Goal: Check status: Check status

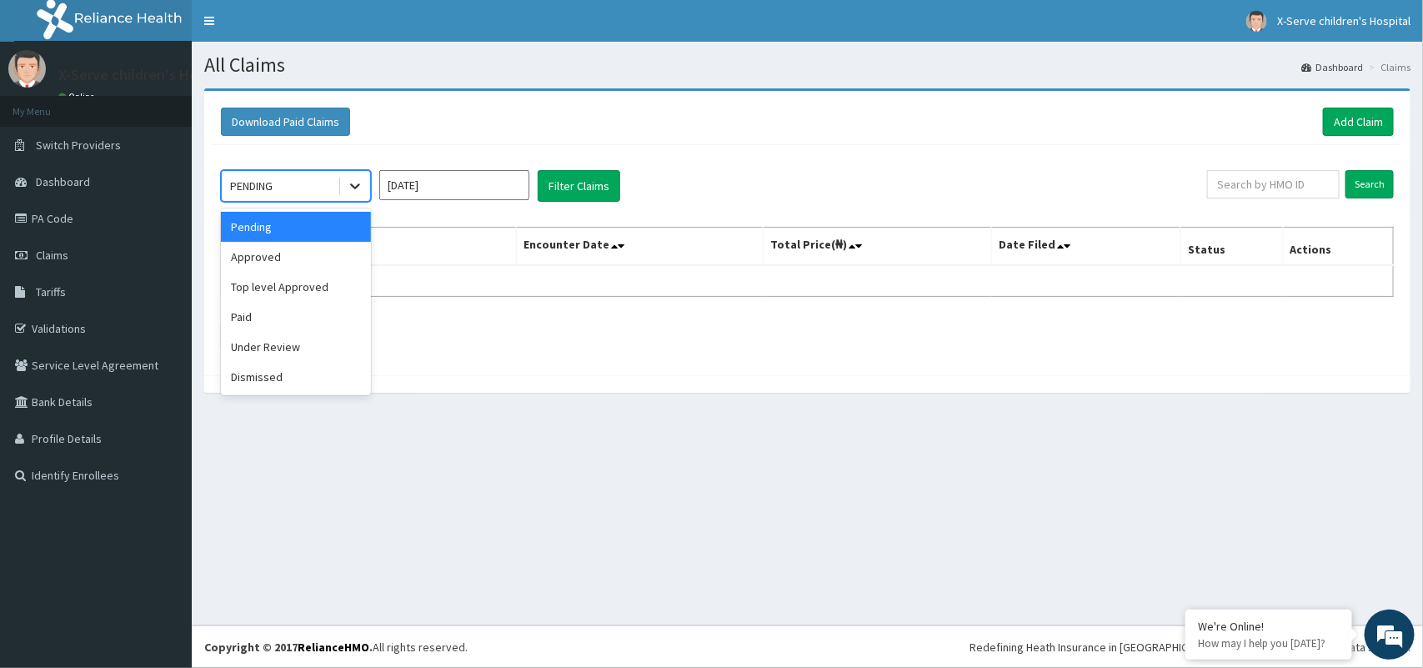
click at [359, 182] on icon at bounding box center [355, 186] width 17 height 17
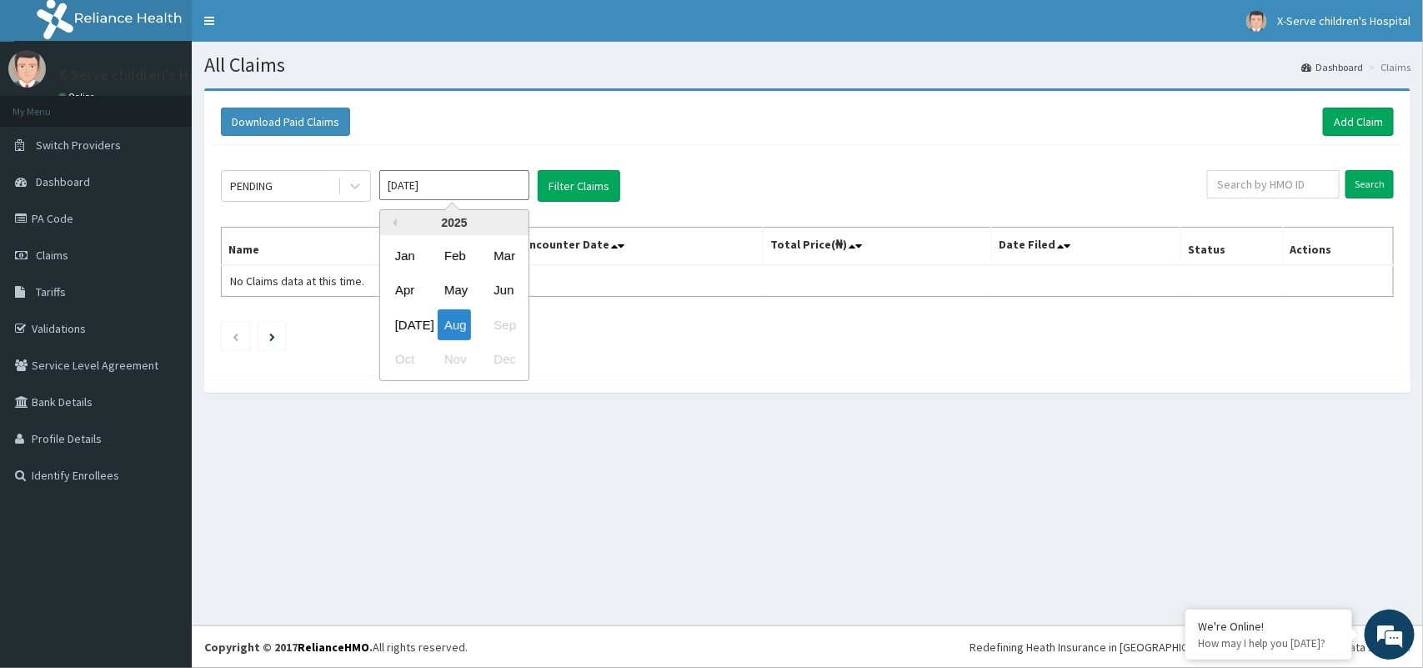
click at [438, 185] on input "[DATE]" at bounding box center [454, 185] width 150 height 30
drag, startPoint x: 438, startPoint y: 185, endPoint x: 409, endPoint y: 314, distance: 132.3
click at [409, 202] on div "[DATE] Previous Year [DATE] Feb Mar Apr May Jun [DATE] Aug Sep Oct Nov Dec" at bounding box center [454, 186] width 150 height 32
click at [388, 314] on div "[DATE]" at bounding box center [404, 324] width 33 height 31
drag, startPoint x: 388, startPoint y: 314, endPoint x: 681, endPoint y: 361, distance: 297.1
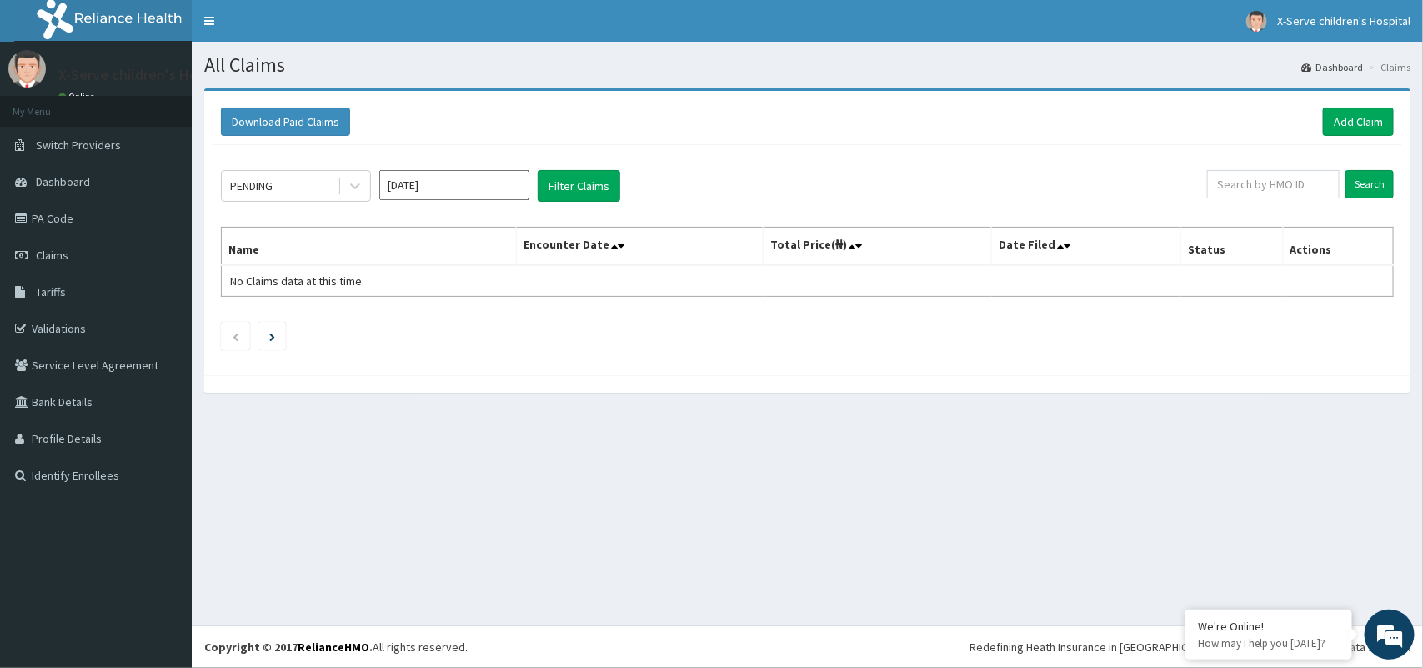
click at [681, 361] on div "PENDING [DATE] Filter Claims Search Name Encounter Date Total Price(₦) Date Fil…" at bounding box center [808, 256] width 1190 height 222
click at [573, 185] on button "Filter Claims" at bounding box center [579, 186] width 83 height 32
click at [355, 190] on icon at bounding box center [355, 186] width 17 height 17
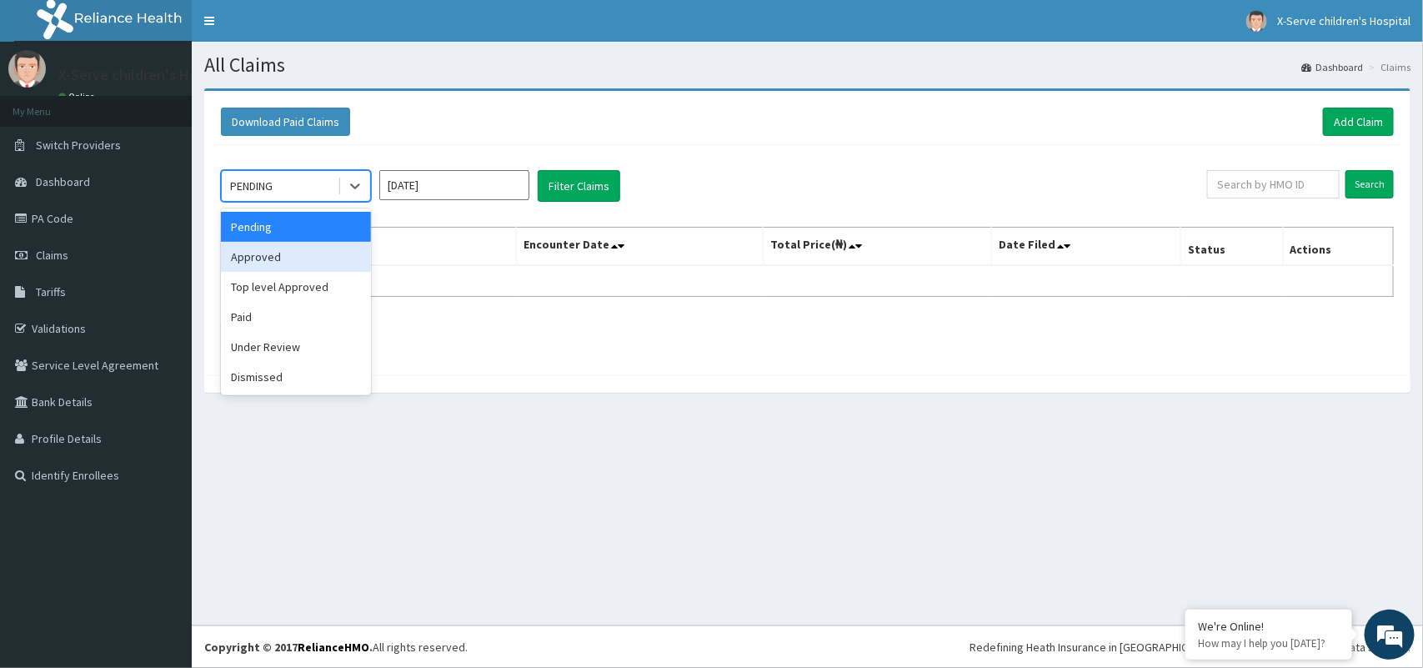
click at [329, 259] on div "Approved" at bounding box center [296, 257] width 150 height 30
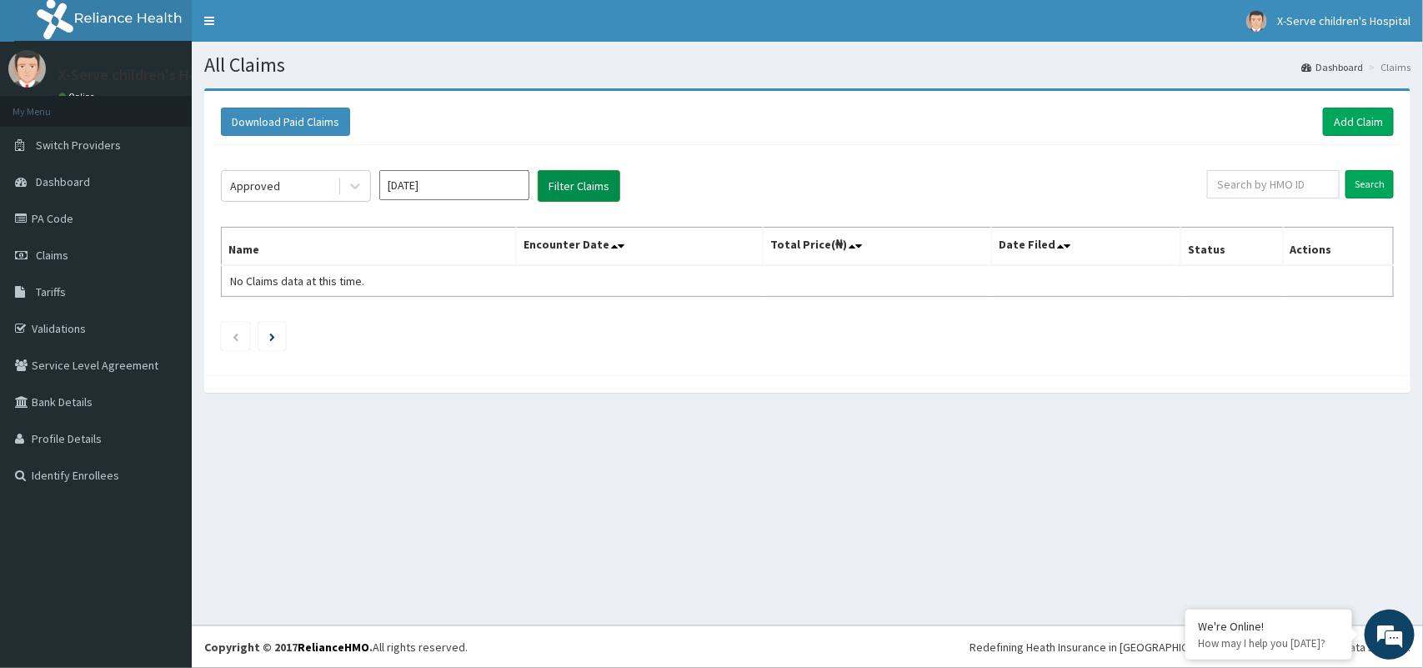
click at [581, 185] on button "Filter Claims" at bounding box center [579, 186] width 83 height 32
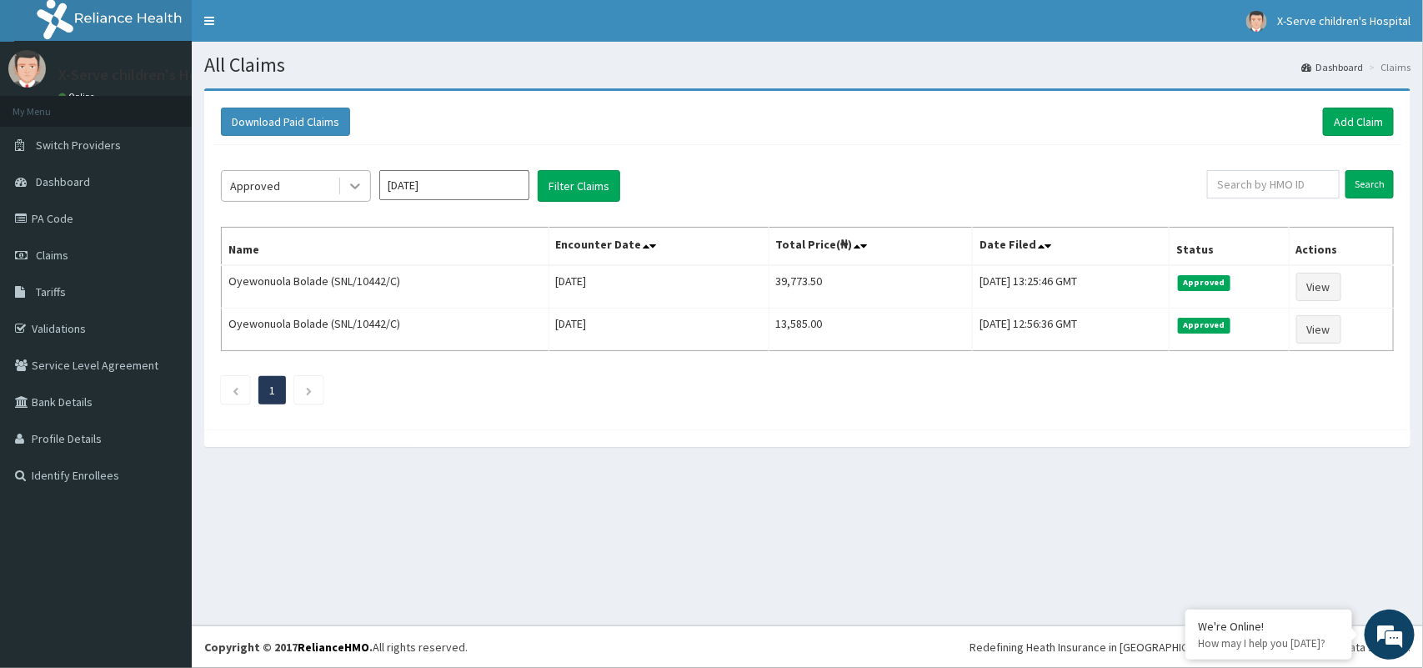
click at [353, 189] on icon at bounding box center [355, 186] width 17 height 17
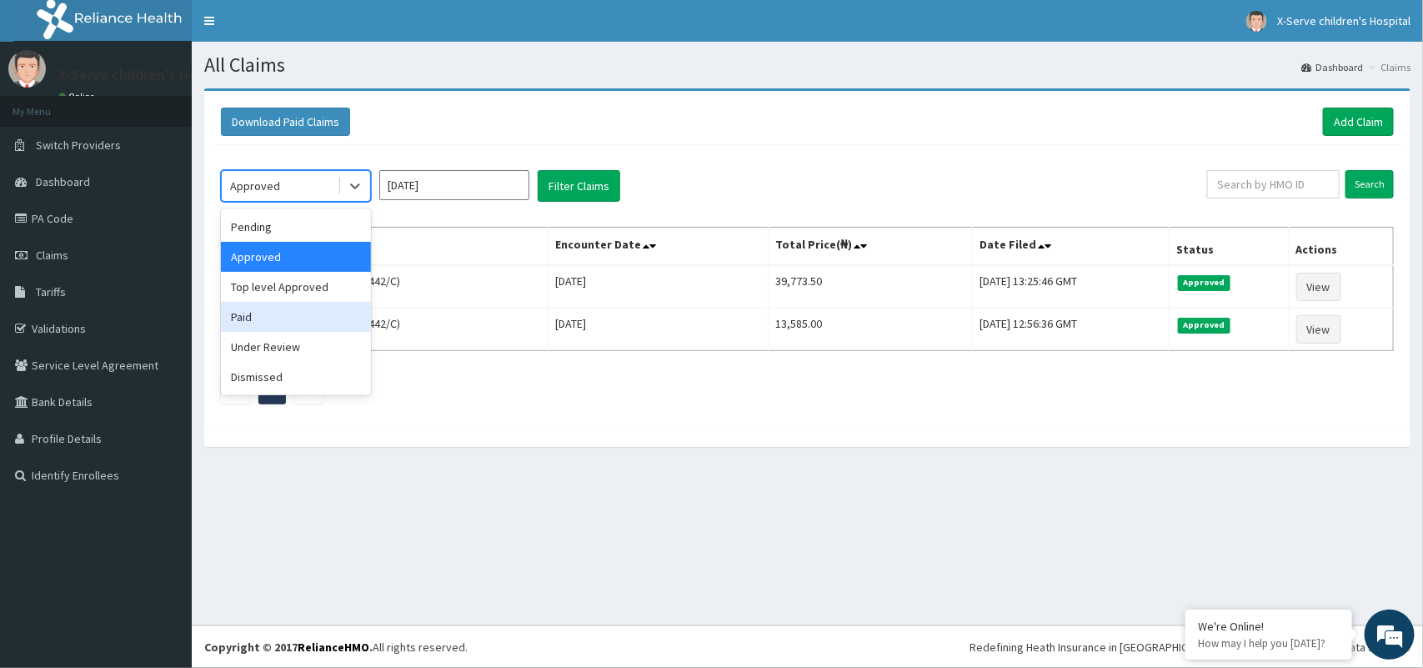
click at [319, 303] on div "Paid" at bounding box center [296, 317] width 150 height 30
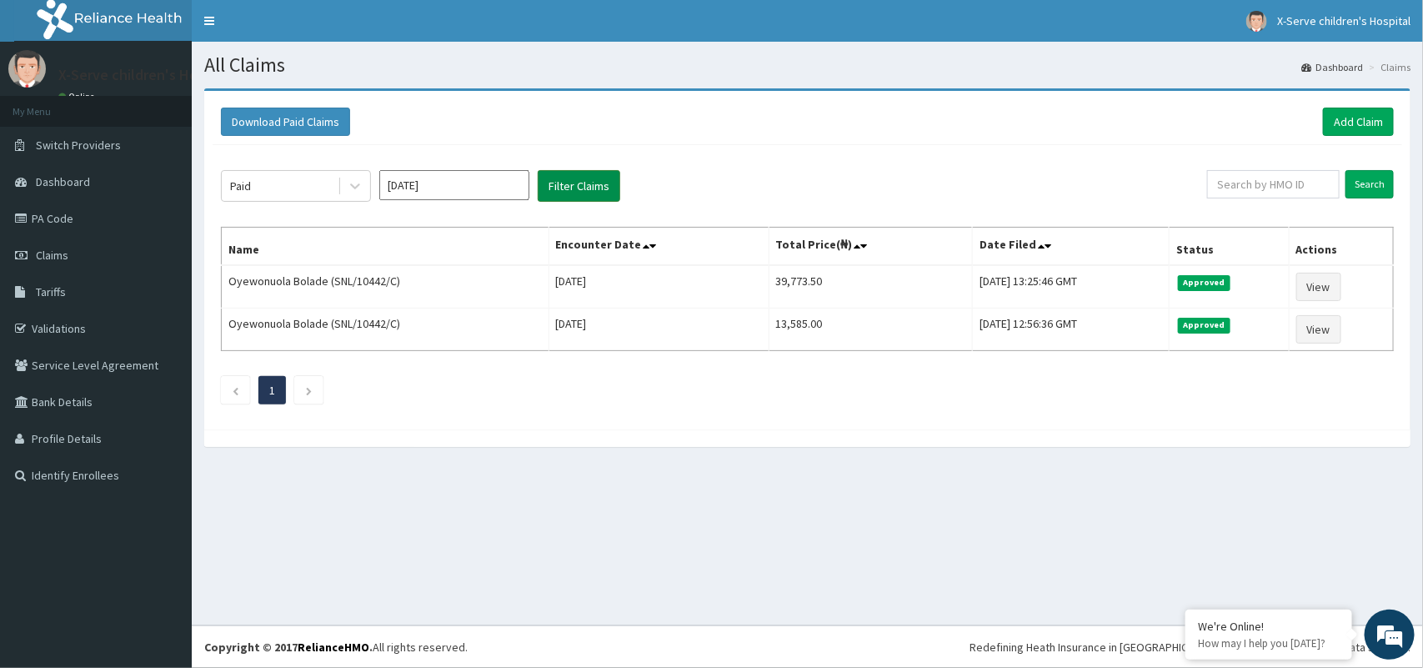
click at [561, 178] on button "Filter Claims" at bounding box center [579, 186] width 83 height 32
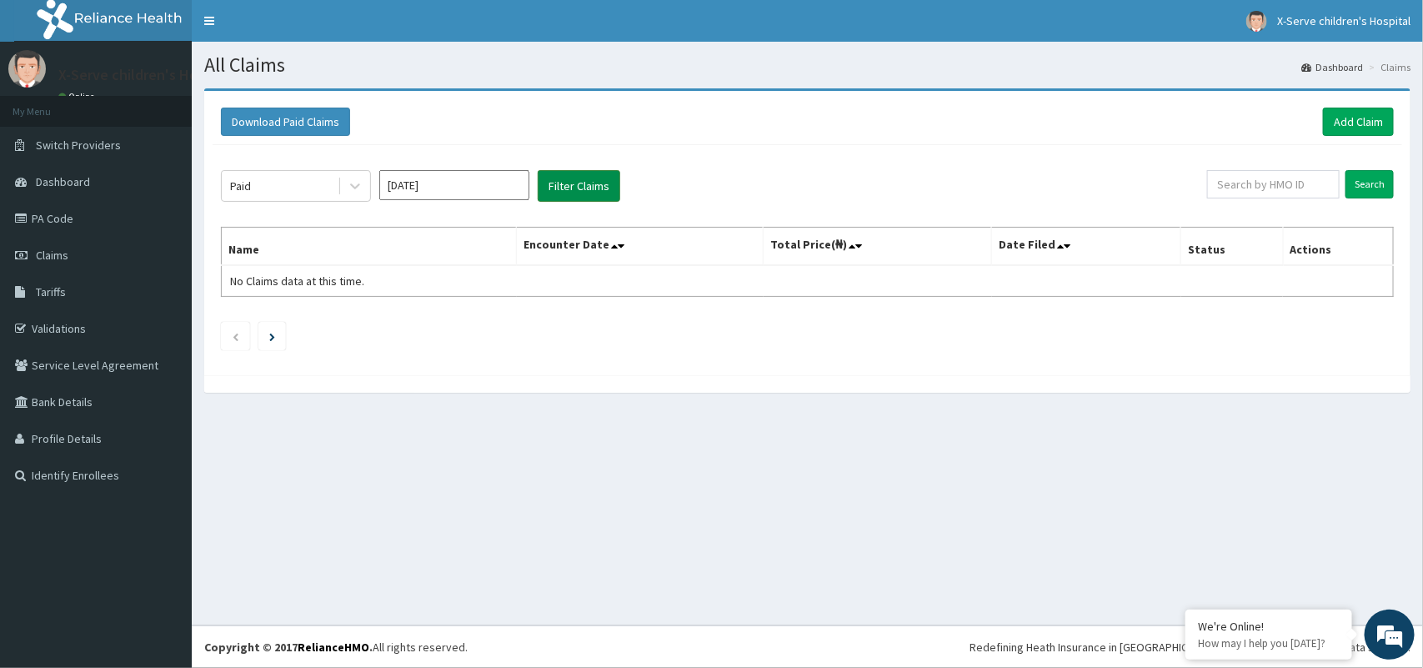
click at [561, 178] on button "Filter Claims" at bounding box center [579, 186] width 83 height 32
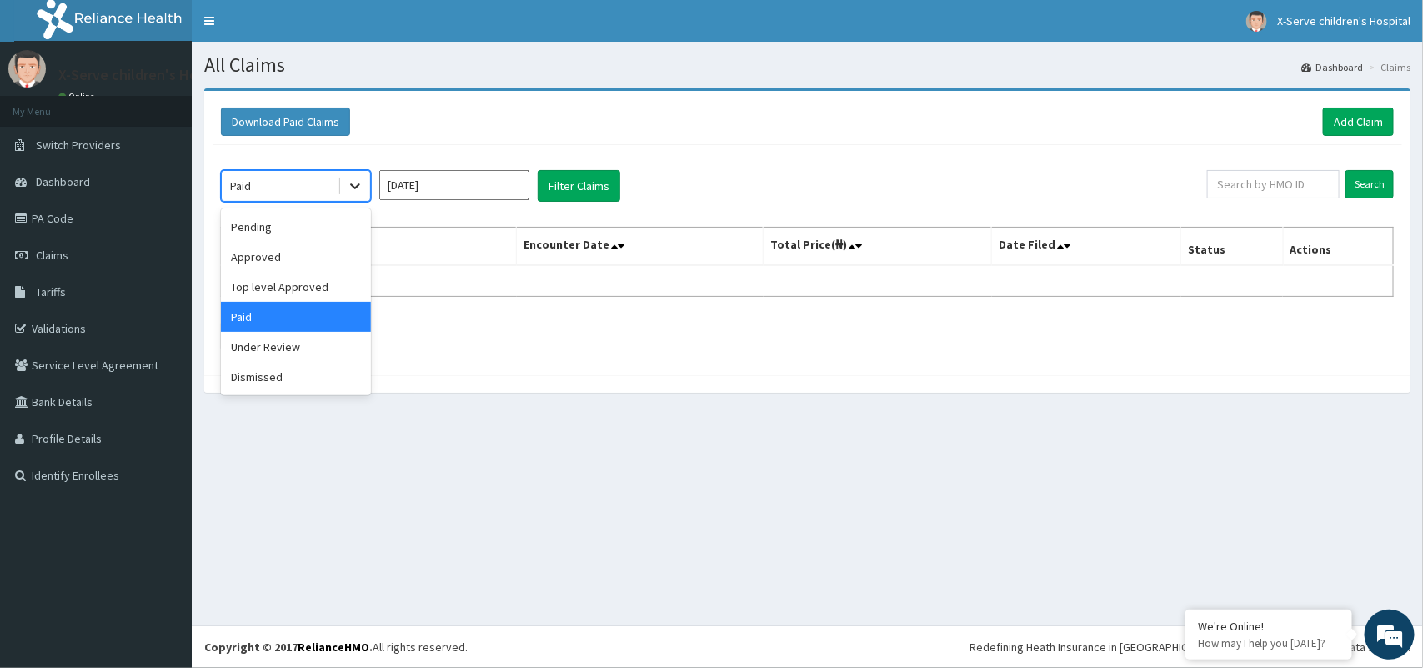
click at [353, 192] on icon at bounding box center [355, 186] width 17 height 17
click at [309, 353] on div "Under Review" at bounding box center [296, 347] width 150 height 30
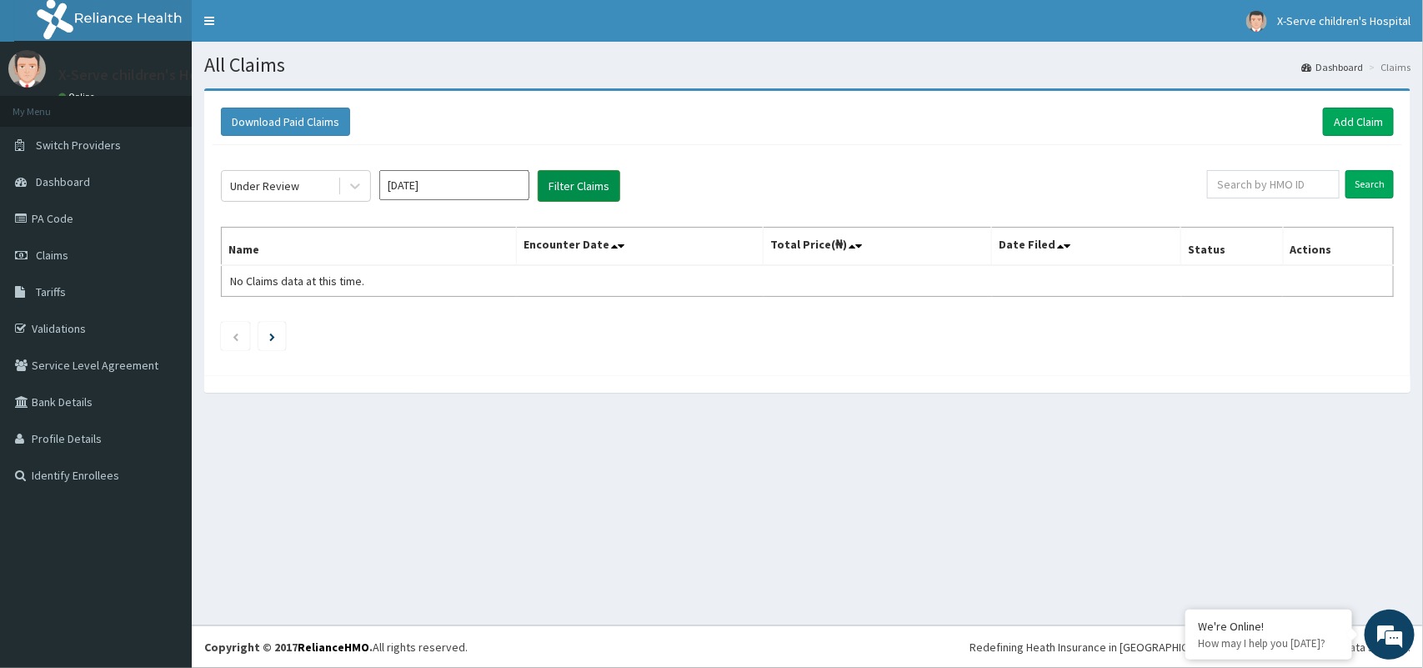
click at [559, 181] on button "Filter Claims" at bounding box center [579, 186] width 83 height 32
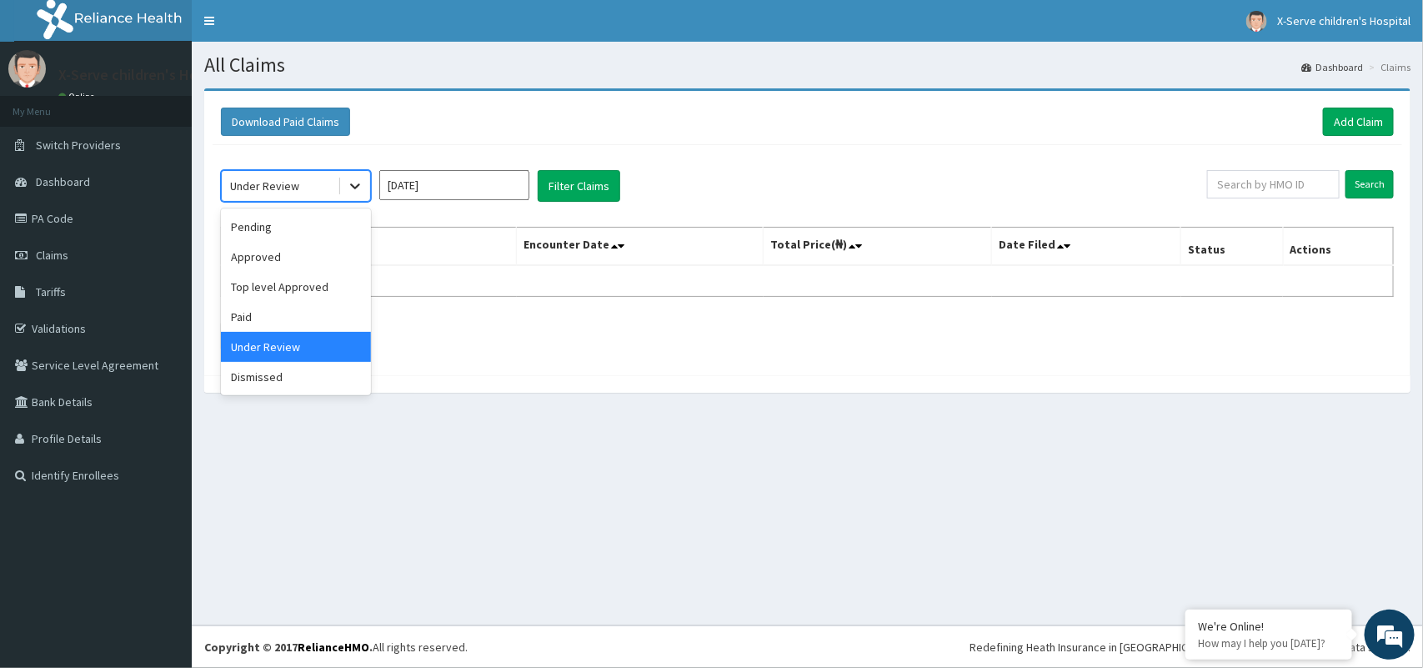
click at [363, 186] on icon at bounding box center [355, 186] width 17 height 17
click at [363, 183] on icon at bounding box center [355, 186] width 17 height 17
click at [361, 186] on icon at bounding box center [355, 186] width 17 height 17
click at [303, 388] on div "Dismissed" at bounding box center [296, 377] width 150 height 30
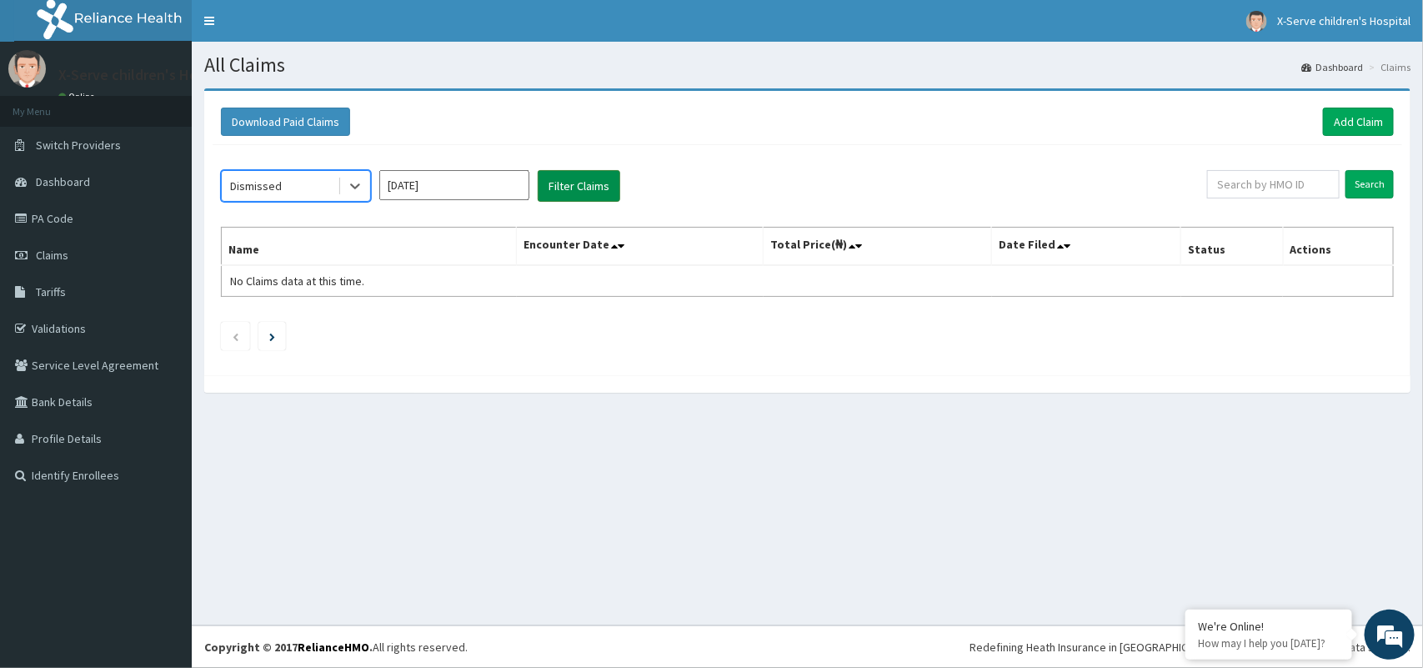
click at [555, 189] on button "Filter Claims" at bounding box center [579, 186] width 83 height 32
click at [348, 192] on icon at bounding box center [355, 186] width 17 height 17
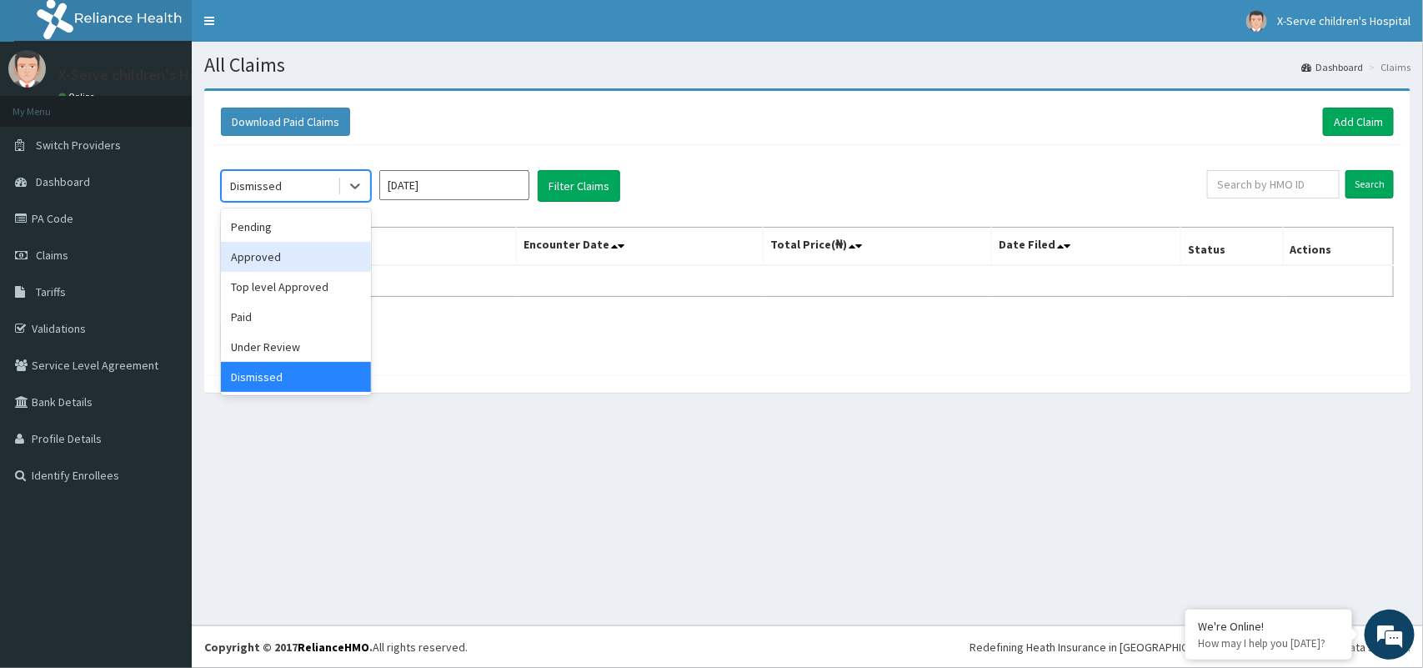
click at [310, 263] on div "Approved" at bounding box center [296, 257] width 150 height 30
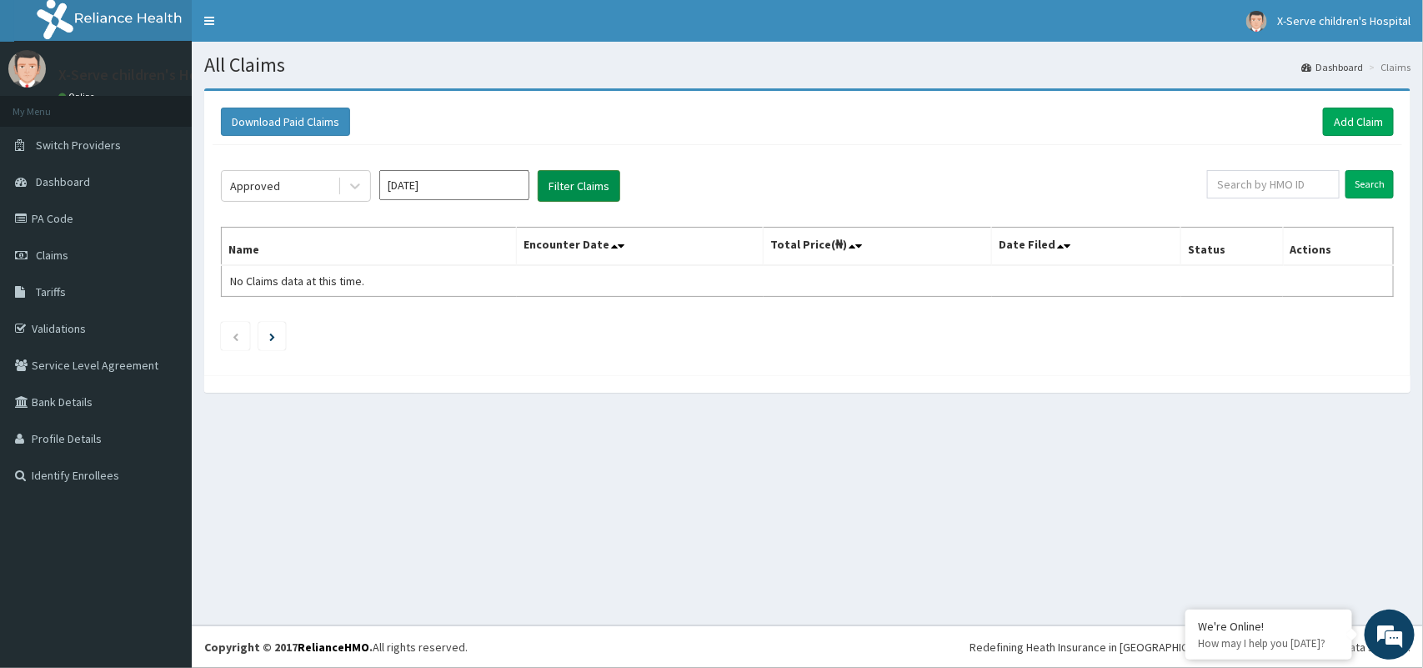
click at [551, 188] on button "Filter Claims" at bounding box center [579, 186] width 83 height 32
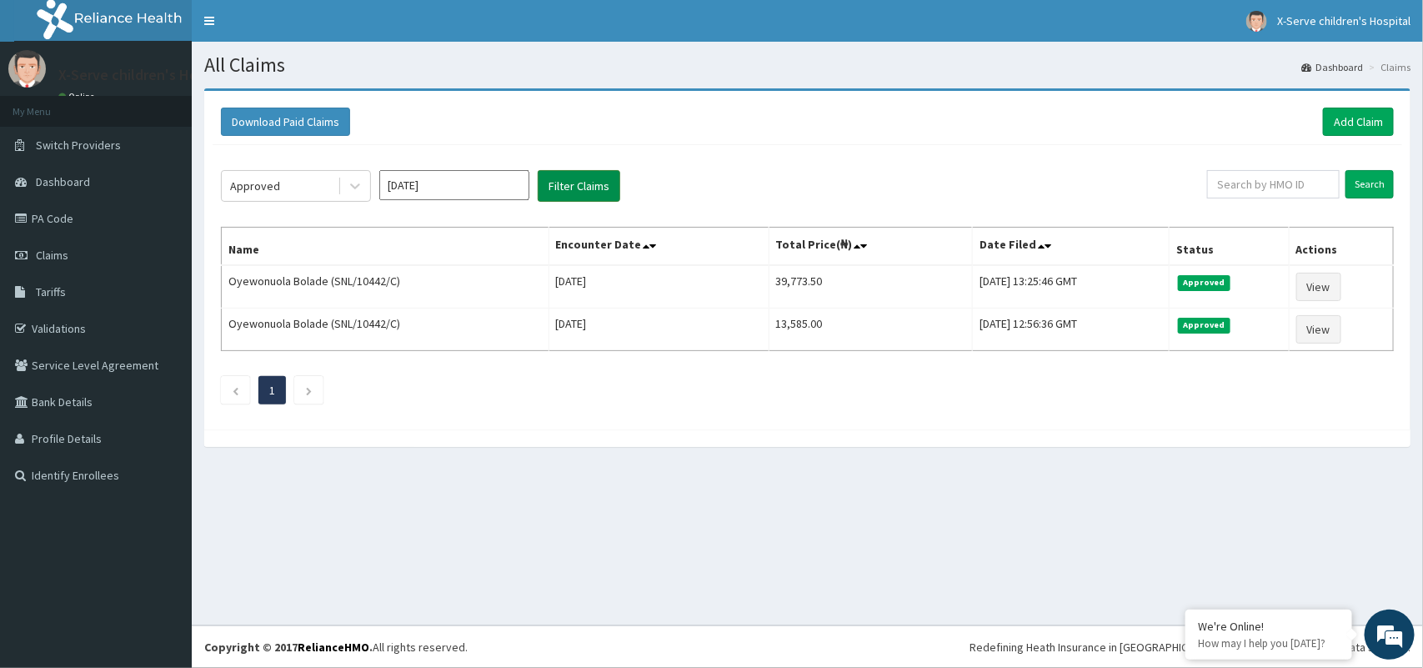
click at [551, 188] on button "Filter Claims" at bounding box center [579, 186] width 83 height 32
click at [473, 194] on input "[DATE]" at bounding box center [454, 185] width 150 height 30
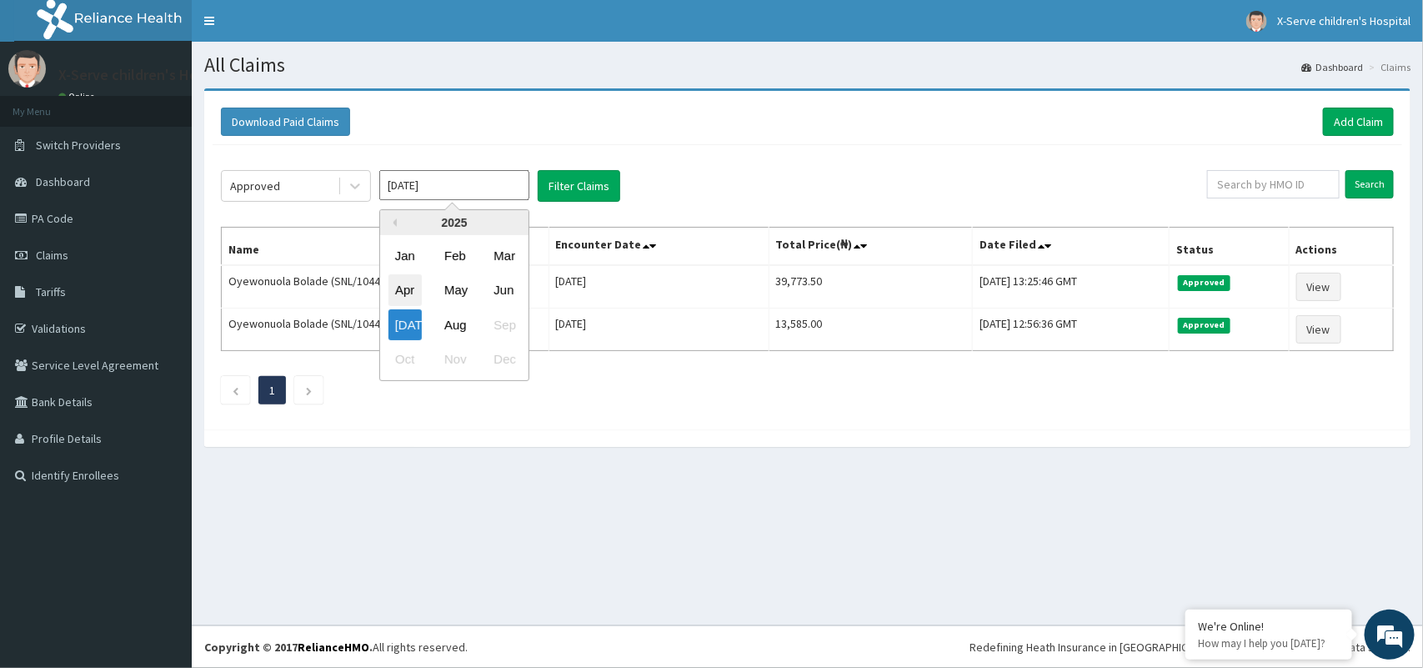
click at [413, 289] on div "Apr" at bounding box center [404, 290] width 33 height 31
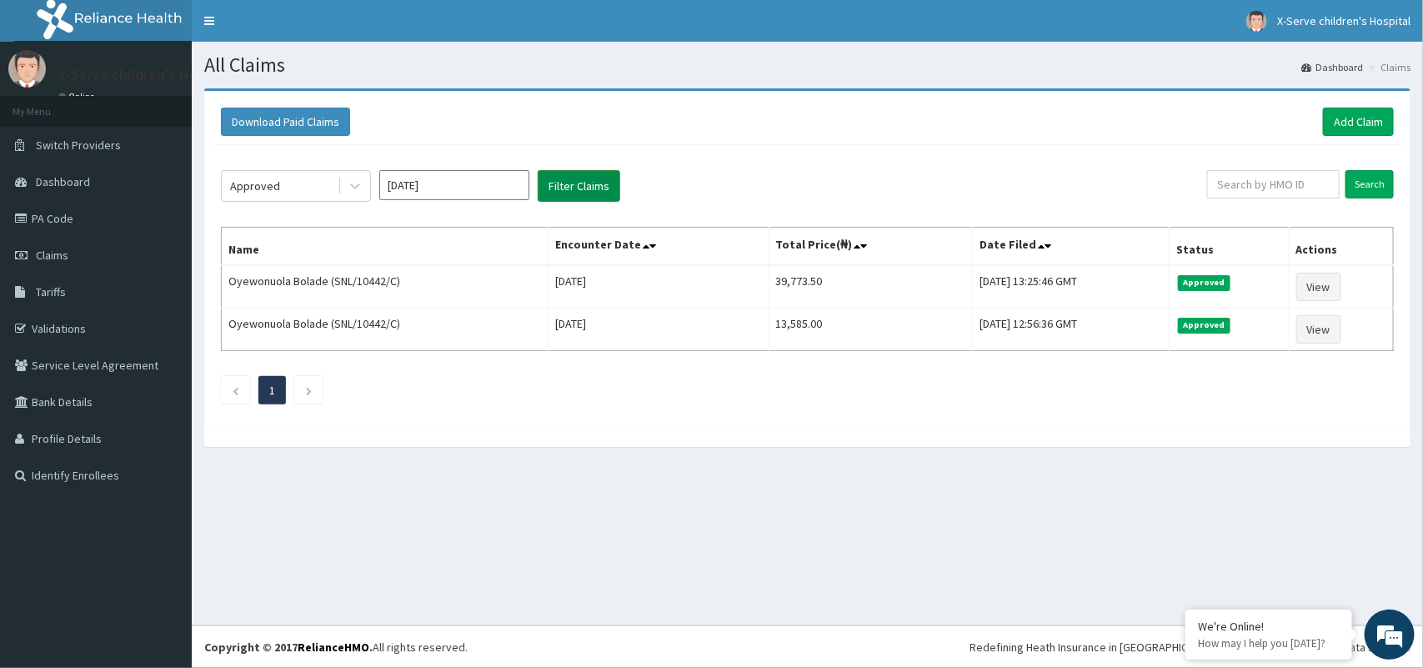
click at [590, 171] on button "Filter Claims" at bounding box center [579, 186] width 83 height 32
click at [594, 177] on button "Filter Claims" at bounding box center [579, 186] width 83 height 32
click at [594, 180] on button "Filter Claims" at bounding box center [579, 186] width 83 height 32
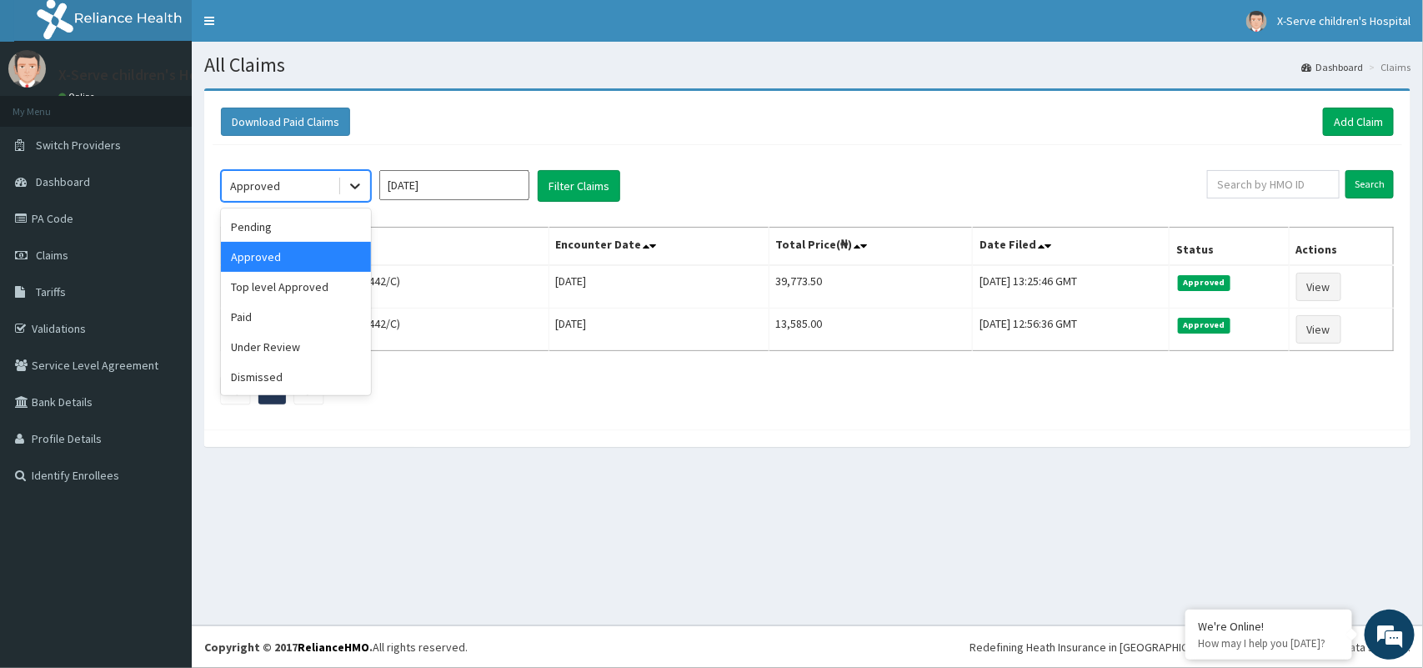
click at [363, 189] on div at bounding box center [355, 186] width 30 height 30
click at [331, 218] on div "Pending" at bounding box center [296, 227] width 150 height 30
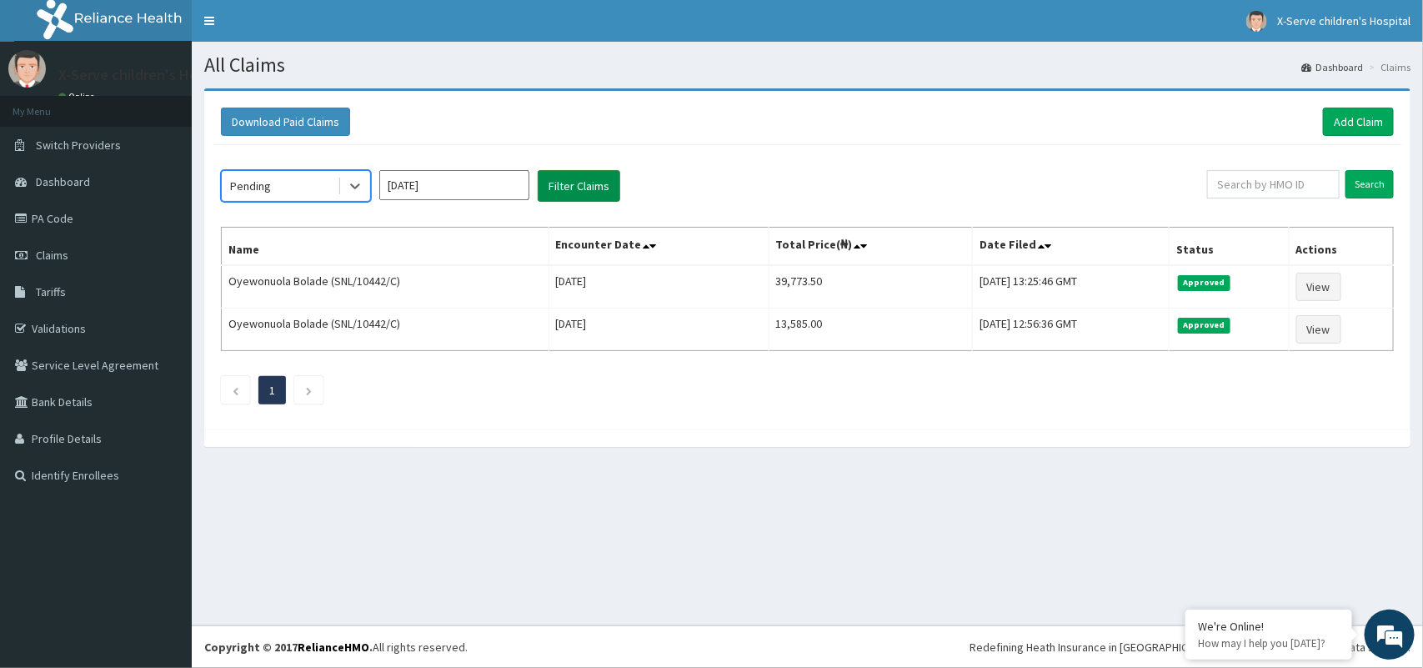
click at [557, 186] on button "Filter Claims" at bounding box center [579, 186] width 83 height 32
click at [556, 186] on button "Filter Claims" at bounding box center [579, 186] width 83 height 32
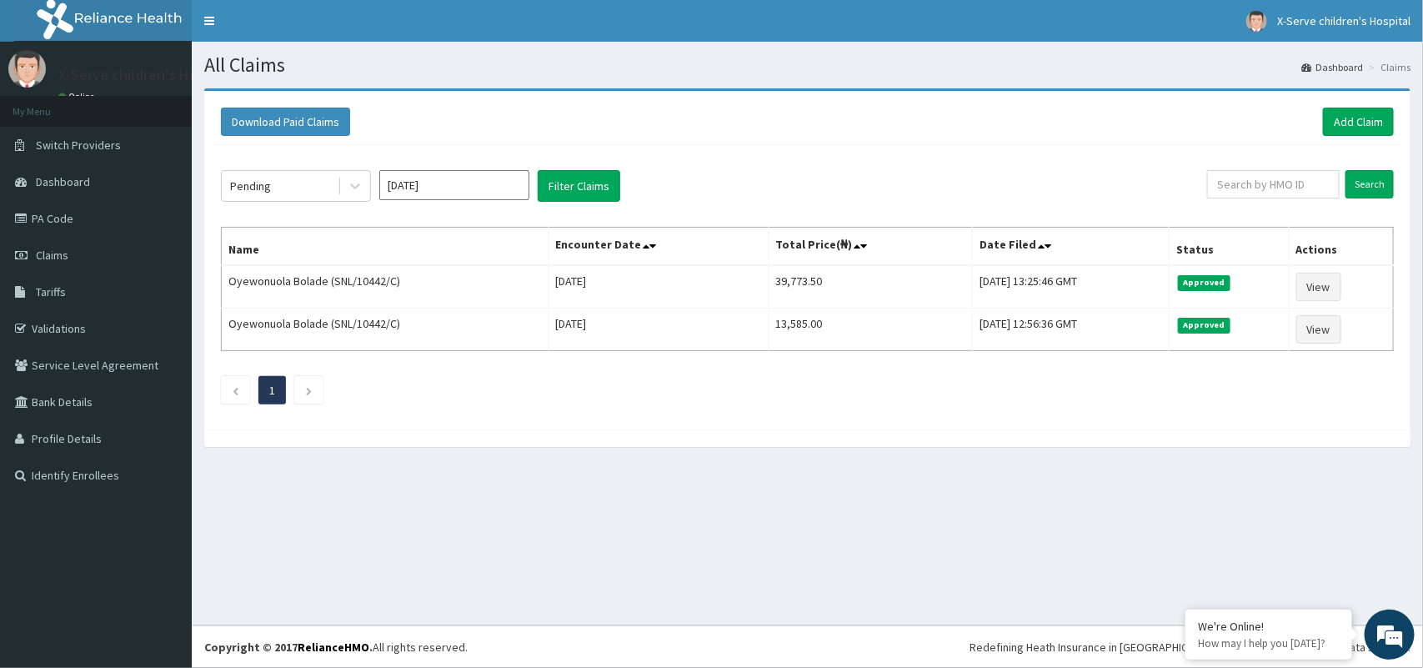
click at [461, 192] on input "[DATE]" at bounding box center [454, 185] width 150 height 30
click at [592, 177] on button "Filter Claims" at bounding box center [579, 186] width 83 height 32
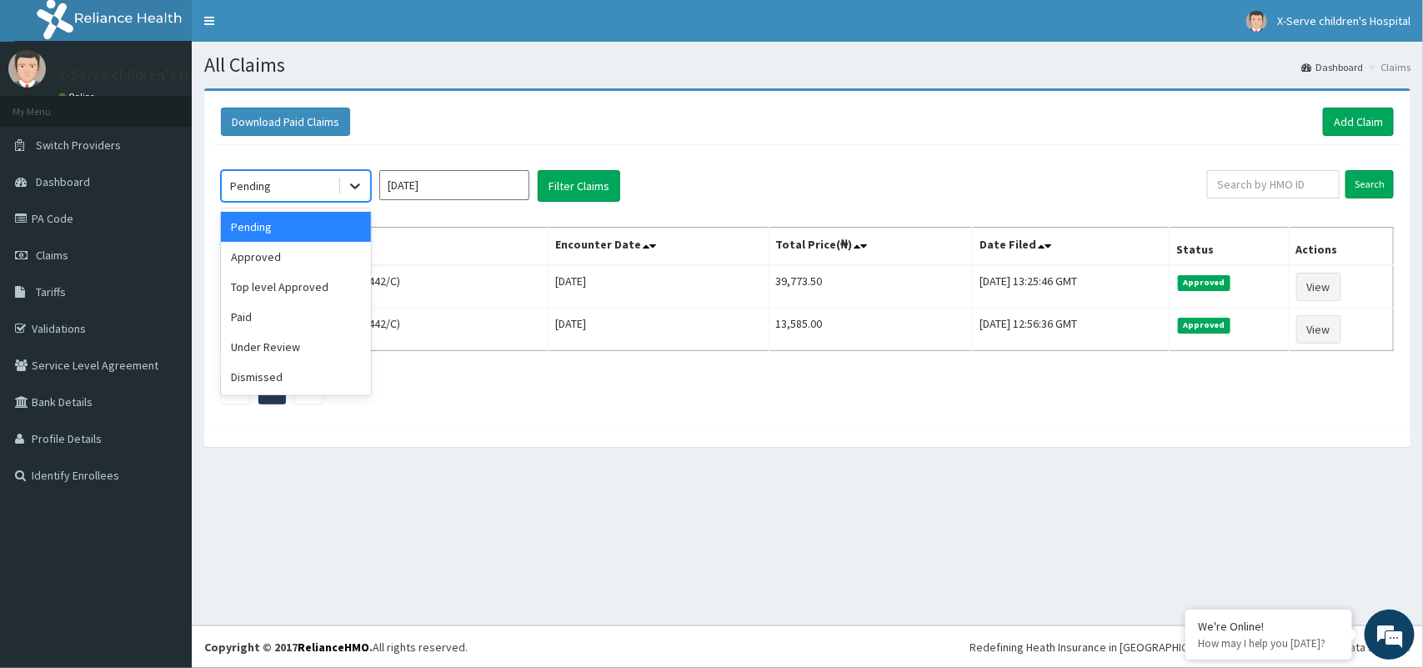
click at [343, 189] on div at bounding box center [355, 186] width 30 height 30
click at [285, 351] on div "Under Review" at bounding box center [296, 347] width 150 height 30
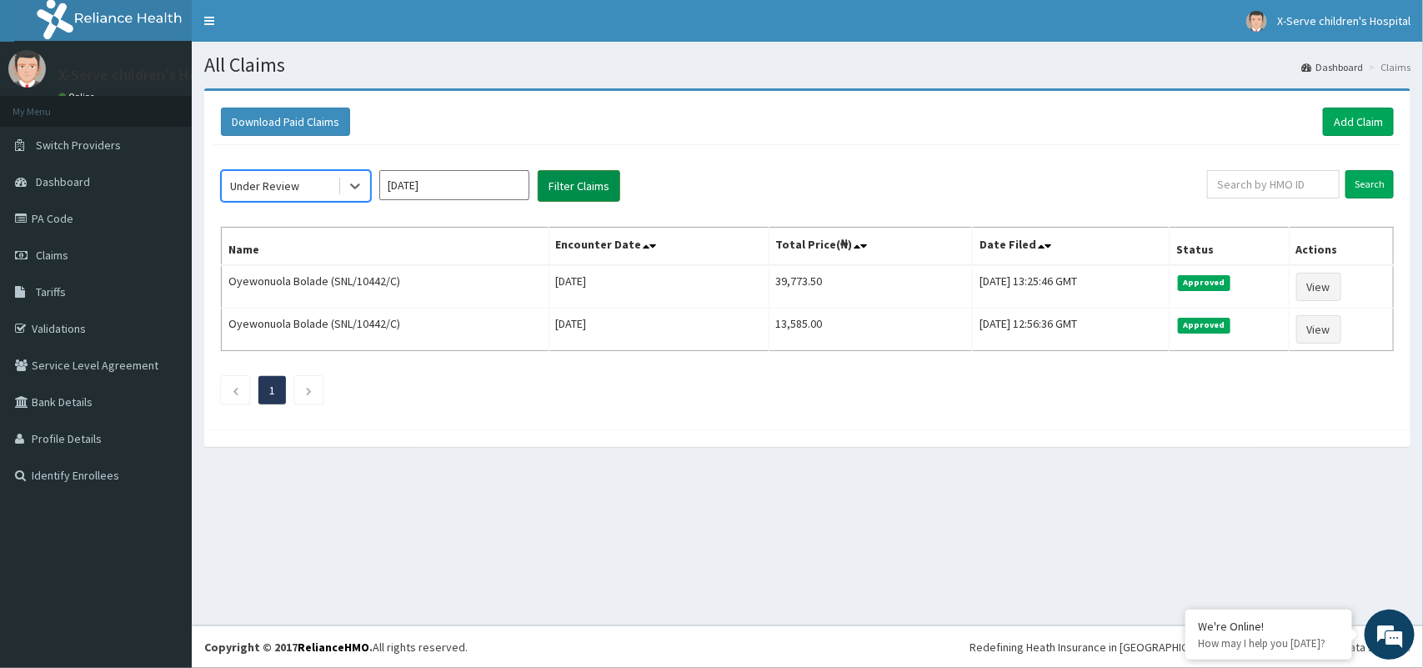
click at [557, 172] on button "Filter Claims" at bounding box center [579, 186] width 83 height 32
click at [561, 180] on button "Filter Claims" at bounding box center [579, 186] width 83 height 32
click at [560, 180] on button "Filter Claims" at bounding box center [579, 186] width 83 height 32
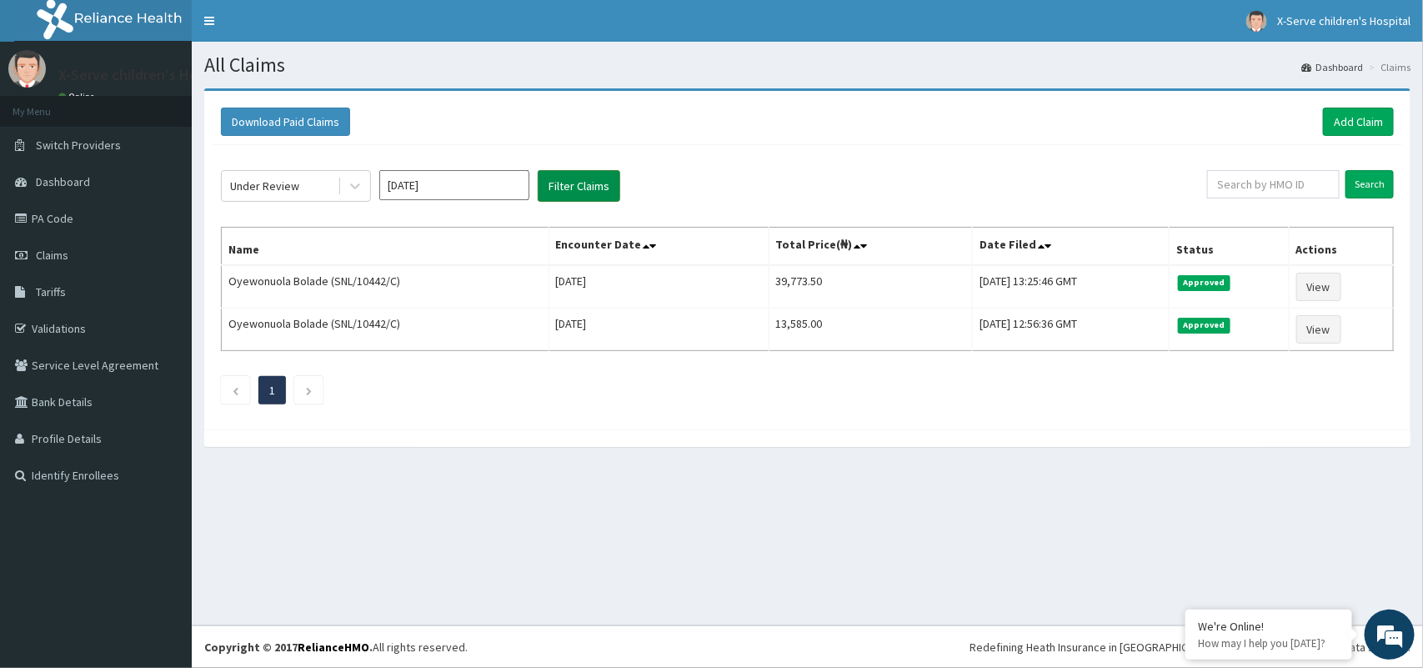
click at [559, 180] on button "Filter Claims" at bounding box center [579, 186] width 83 height 32
click at [431, 188] on input "[DATE]" at bounding box center [454, 185] width 150 height 30
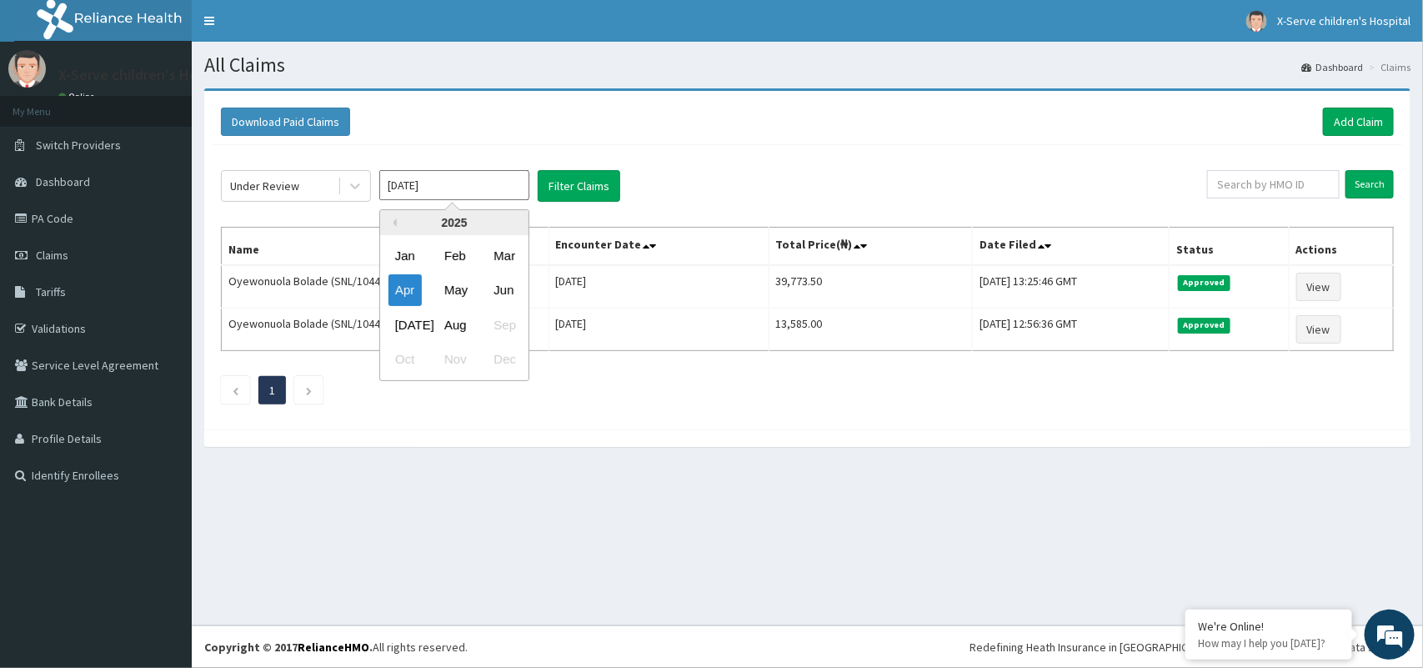
click at [431, 188] on input "[DATE]" at bounding box center [454, 185] width 150 height 30
click at [443, 282] on div "May" at bounding box center [454, 290] width 33 height 31
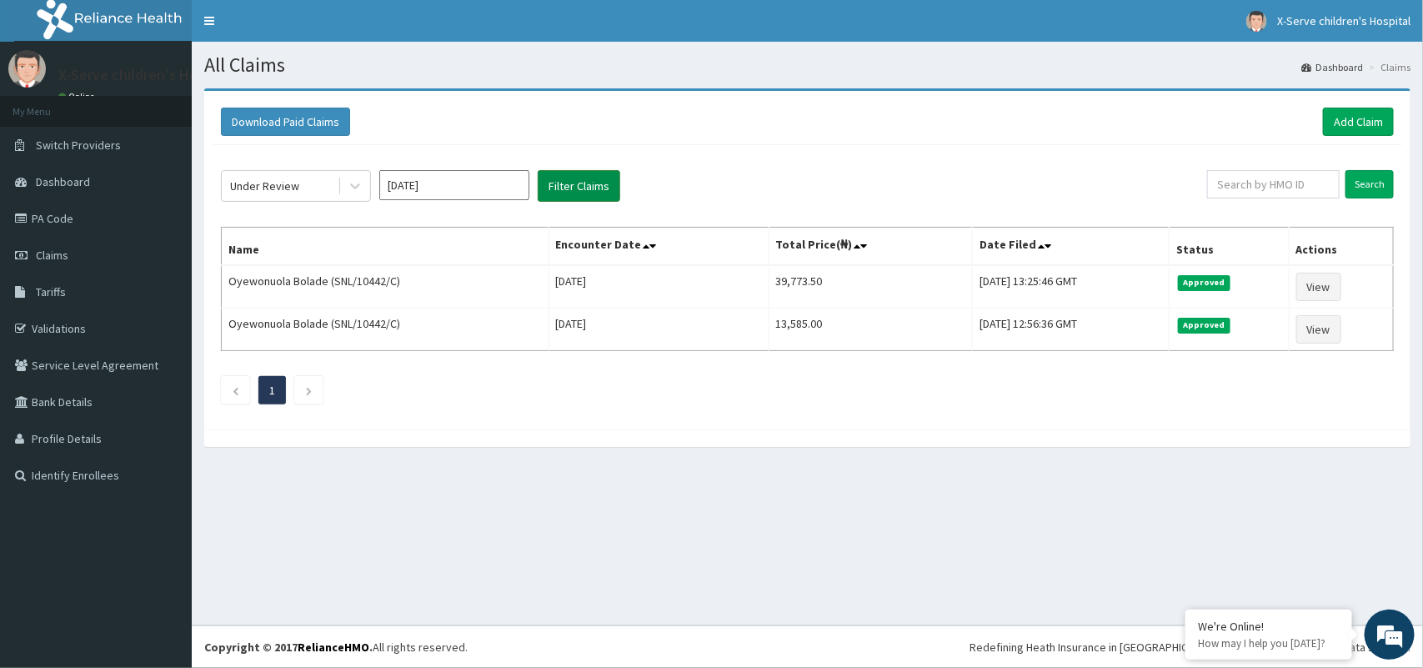
click at [605, 177] on button "Filter Claims" at bounding box center [579, 186] width 83 height 32
click at [1368, 192] on input "Search" at bounding box center [1369, 184] width 48 height 28
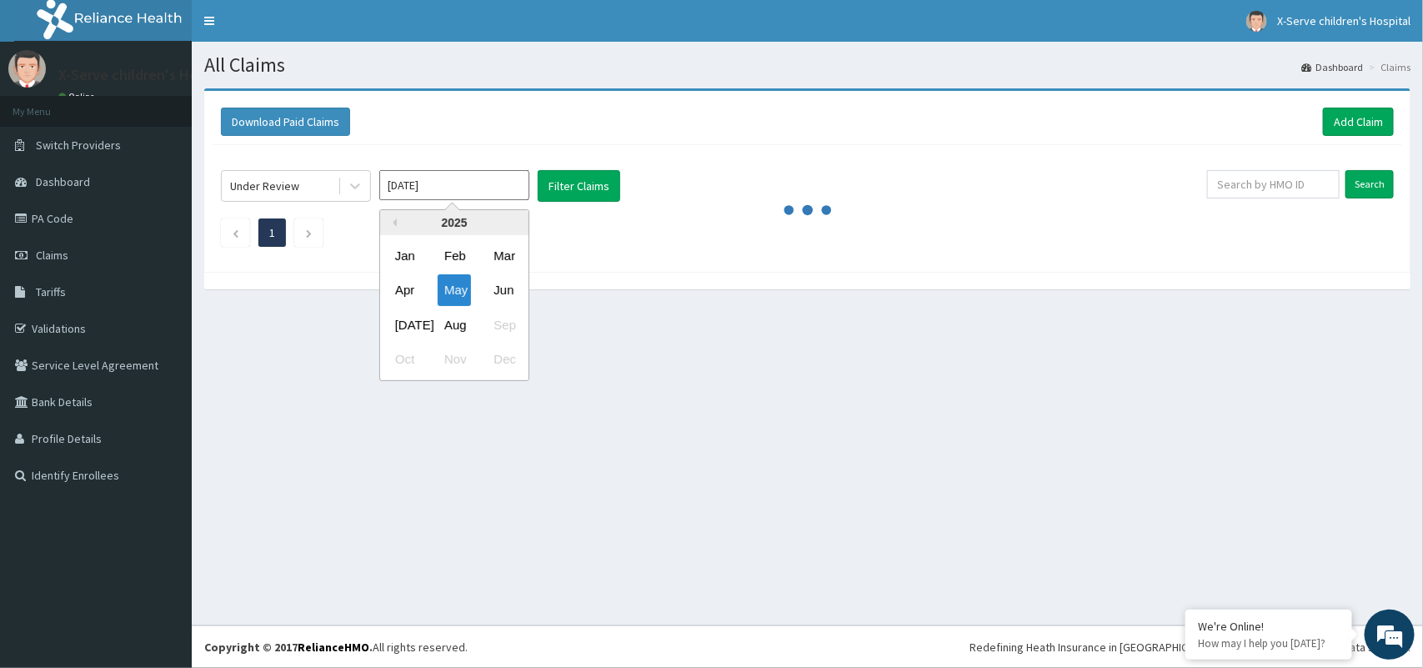
click at [467, 178] on input "[DATE]" at bounding box center [454, 185] width 150 height 30
drag, startPoint x: 442, startPoint y: 179, endPoint x: 338, endPoint y: 183, distance: 104.3
click at [338, 183] on div "Under Review [DATE] Previous Year [DATE] Feb Mar Apr May Jun [DATE] Aug Sep Oct…" at bounding box center [714, 186] width 986 height 32
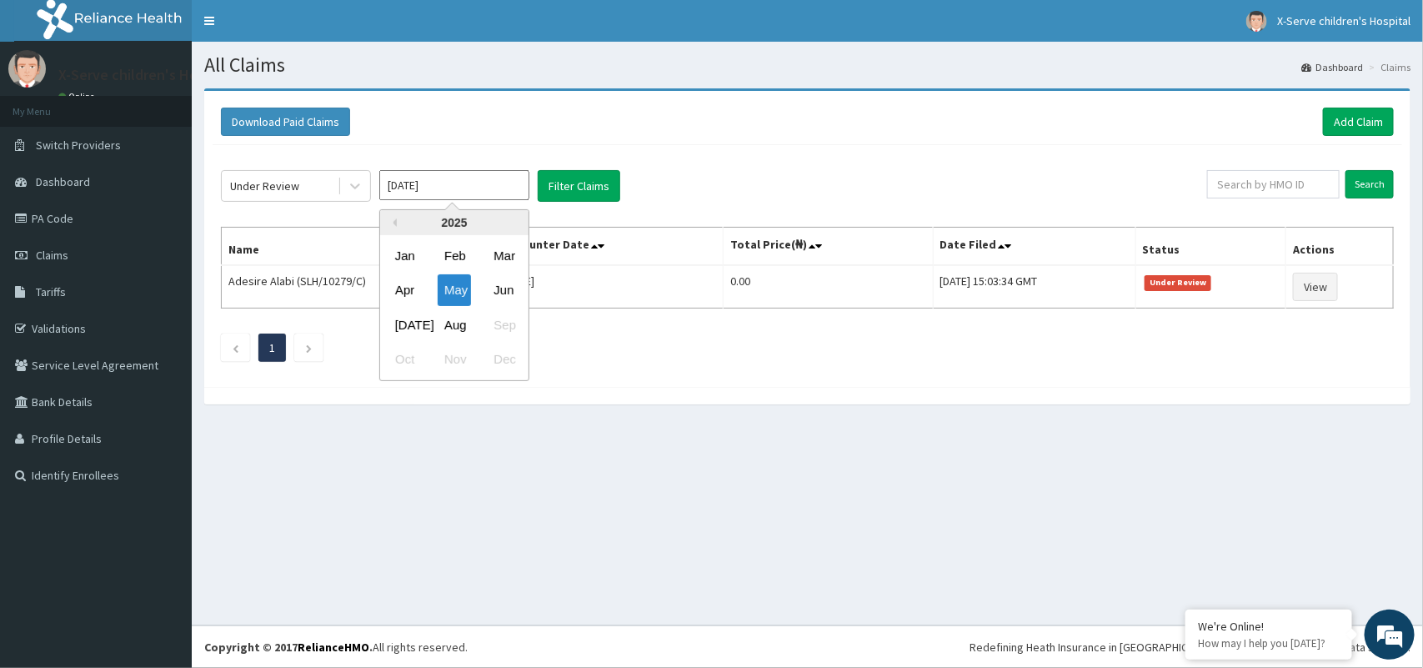
click at [442, 188] on input "[DATE]" at bounding box center [454, 185] width 150 height 30
click at [460, 292] on div "May" at bounding box center [454, 290] width 33 height 31
click at [619, 329] on div "Under Review [DATE] Filter Claims Search Name Encounter Date Total Price(₦) Dat…" at bounding box center [808, 261] width 1190 height 233
click at [488, 188] on input "[DATE]" at bounding box center [454, 185] width 150 height 30
click at [405, 285] on div "Apr" at bounding box center [404, 290] width 33 height 31
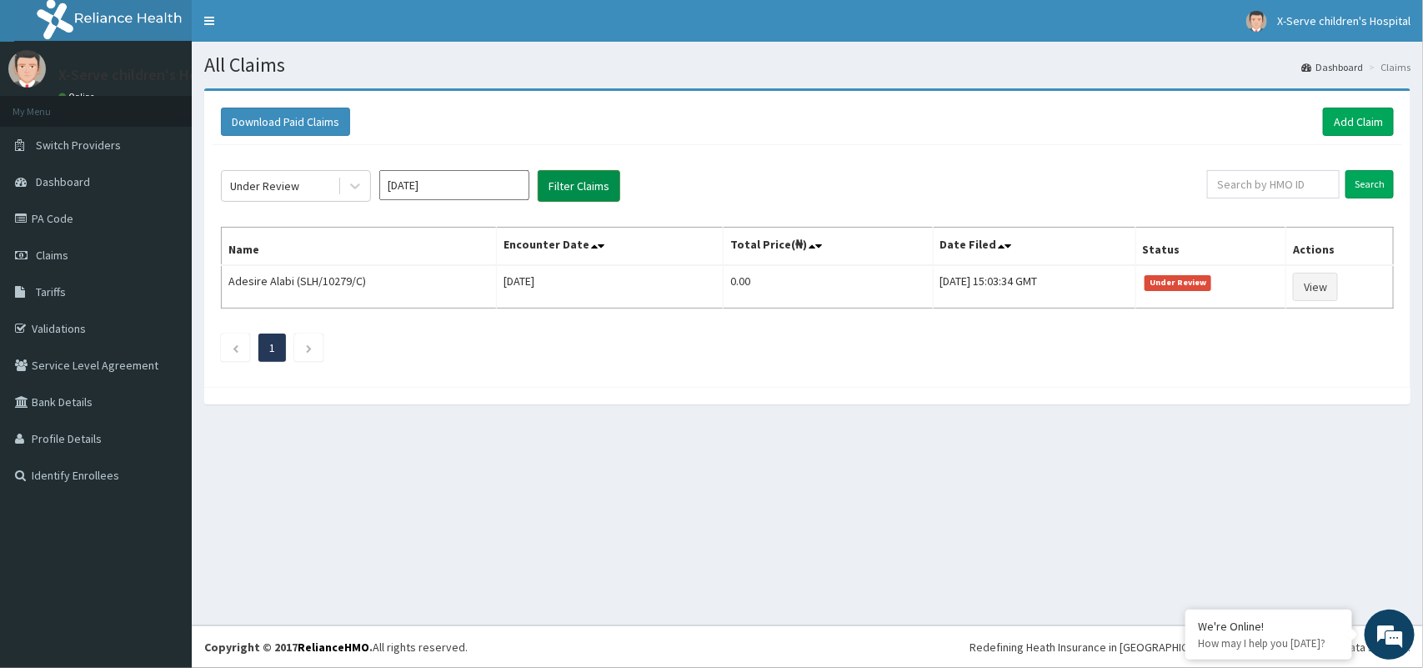
click at [573, 183] on button "Filter Claims" at bounding box center [579, 186] width 83 height 32
click at [1370, 177] on input "Search" at bounding box center [1369, 184] width 48 height 28
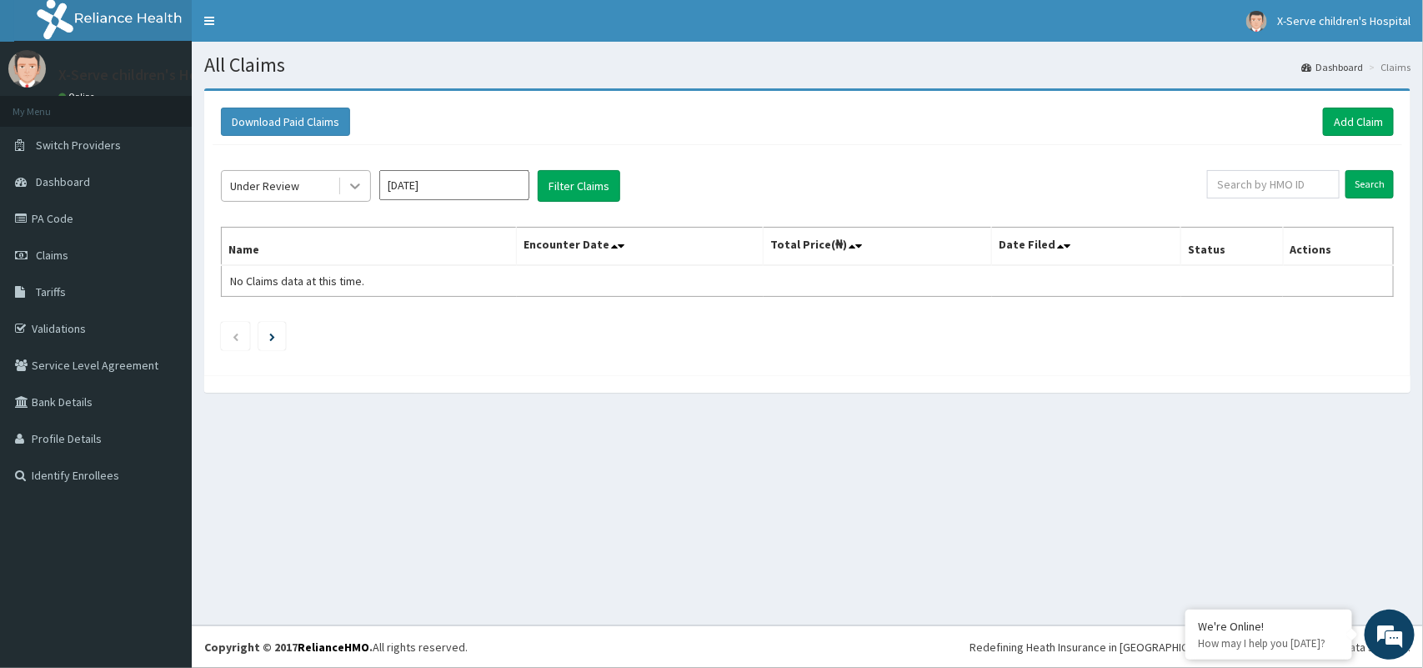
click at [344, 188] on div at bounding box center [355, 186] width 30 height 30
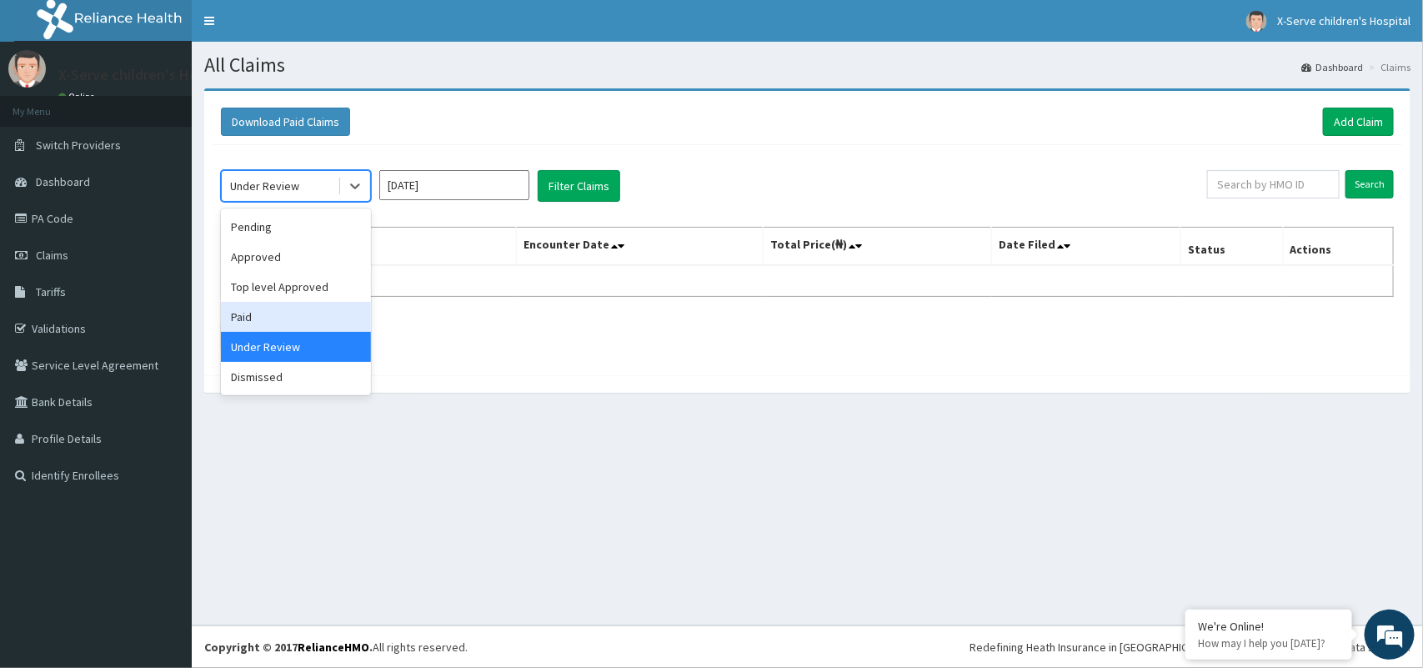
click at [293, 319] on div "Paid" at bounding box center [296, 317] width 150 height 30
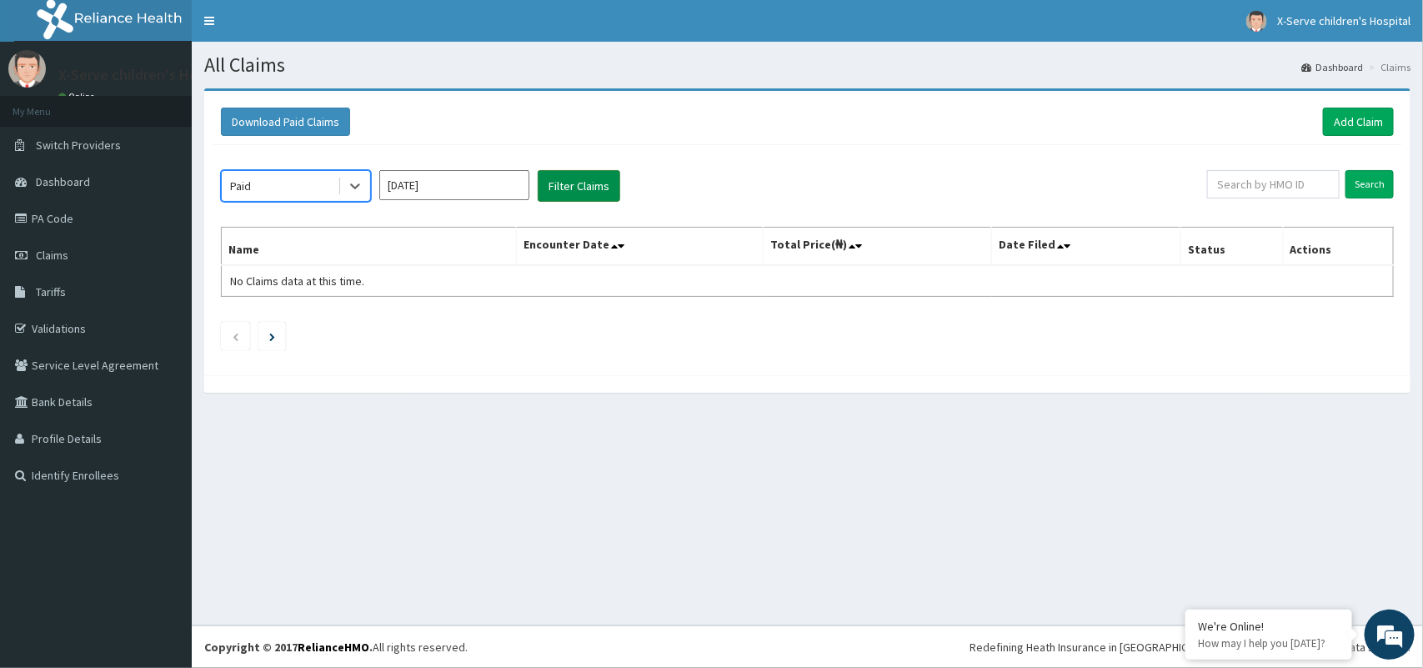
click at [600, 185] on button "Filter Claims" at bounding box center [579, 186] width 83 height 32
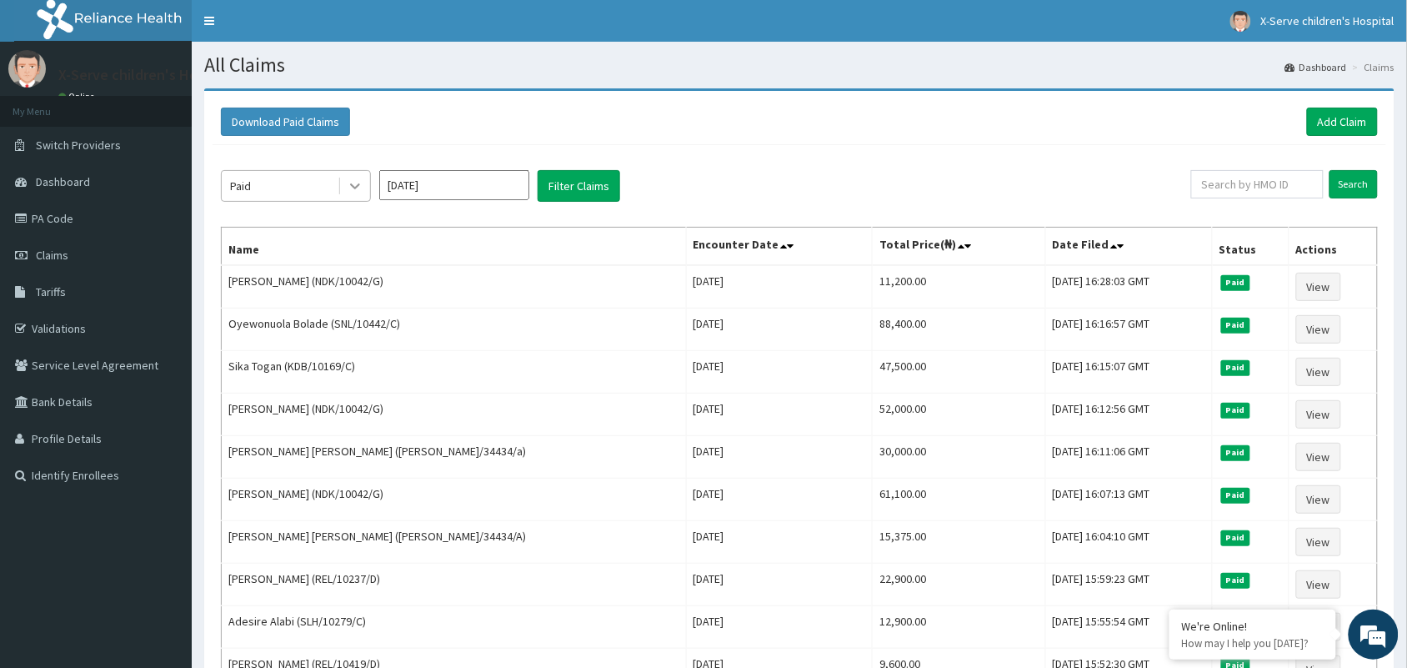
click at [363, 185] on div at bounding box center [355, 186] width 30 height 30
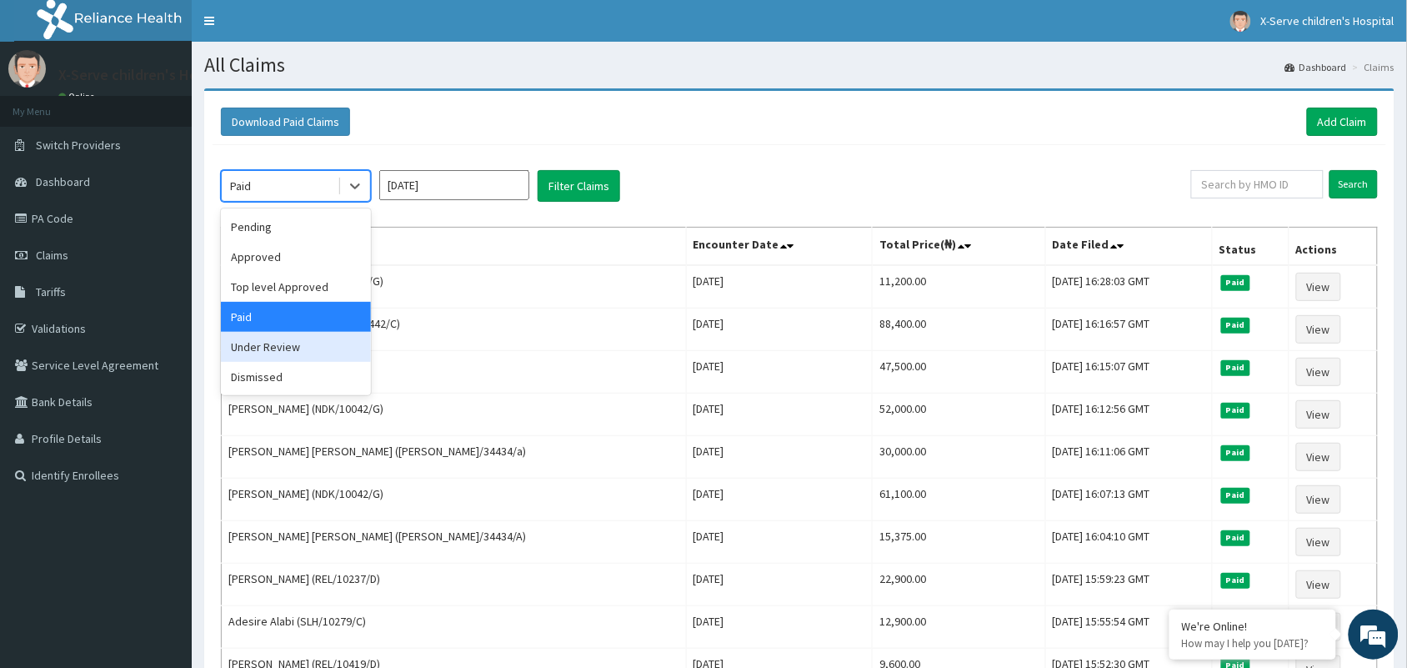
click at [288, 348] on div "Under Review" at bounding box center [296, 347] width 150 height 30
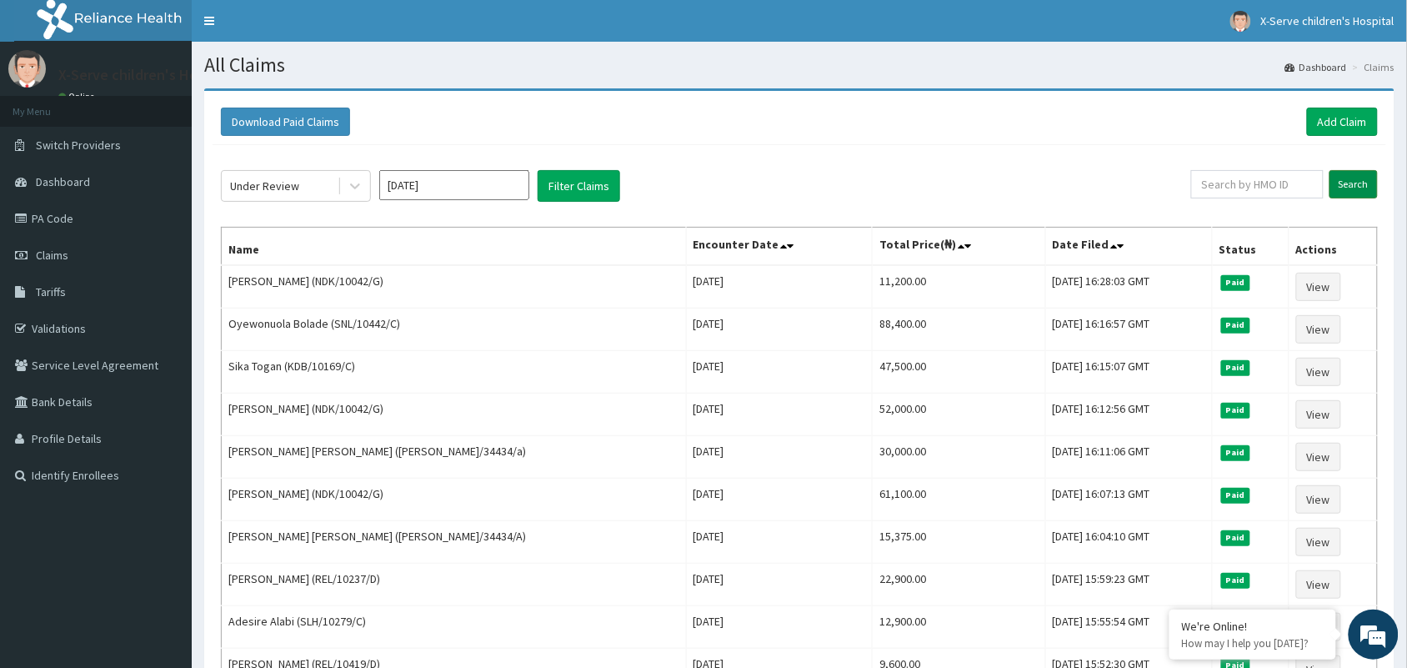
click at [1357, 182] on input "Search" at bounding box center [1354, 184] width 48 height 28
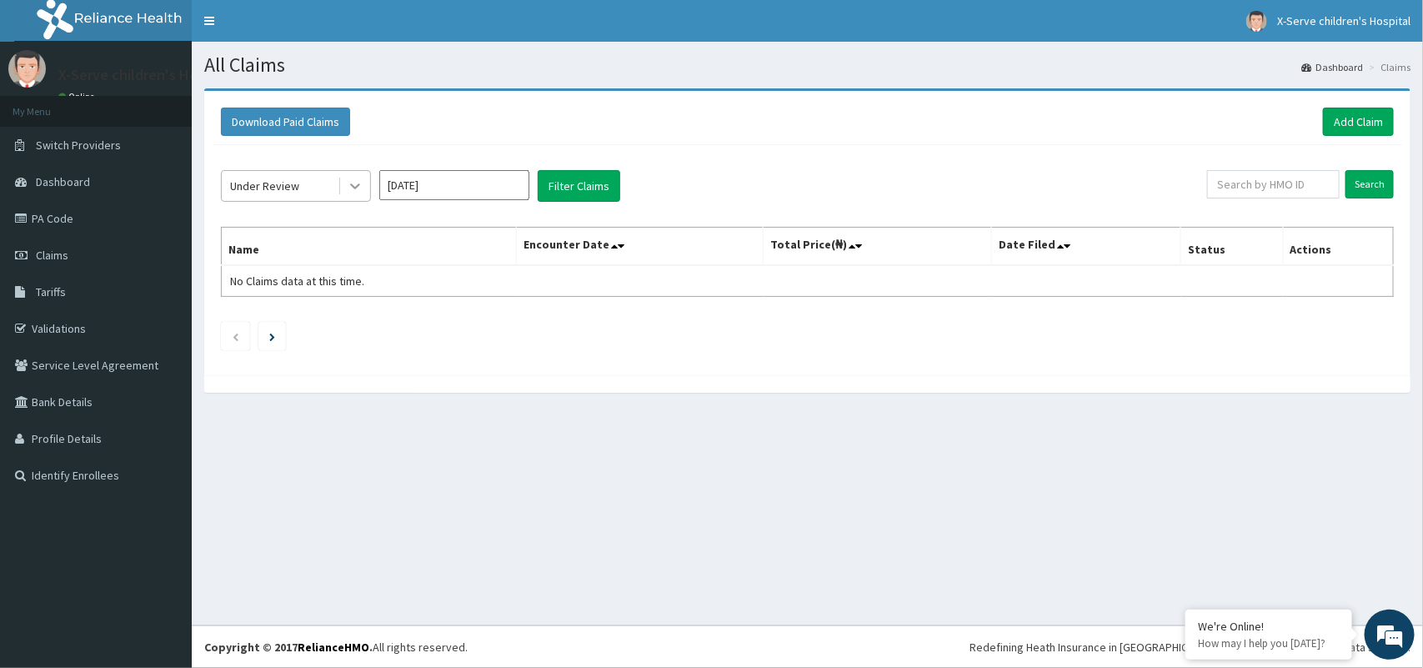
click at [361, 185] on icon at bounding box center [355, 186] width 17 height 17
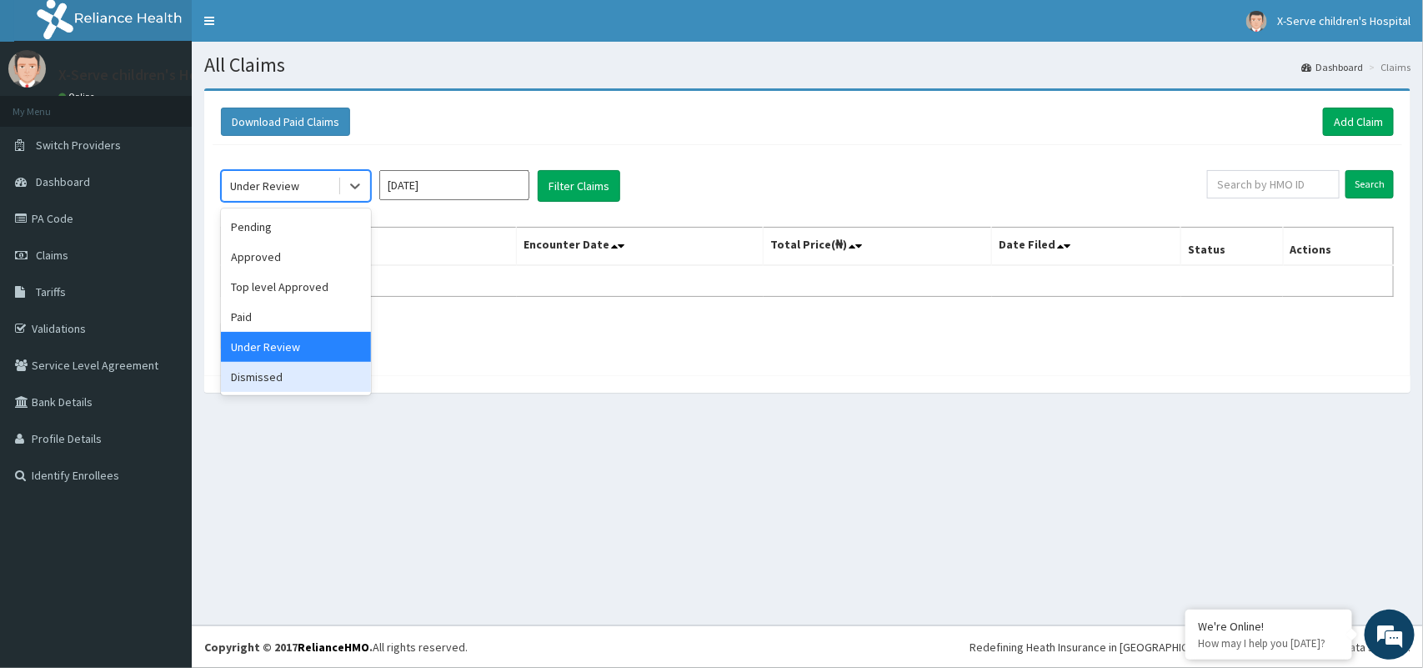
click at [268, 368] on div "Dismissed" at bounding box center [296, 377] width 150 height 30
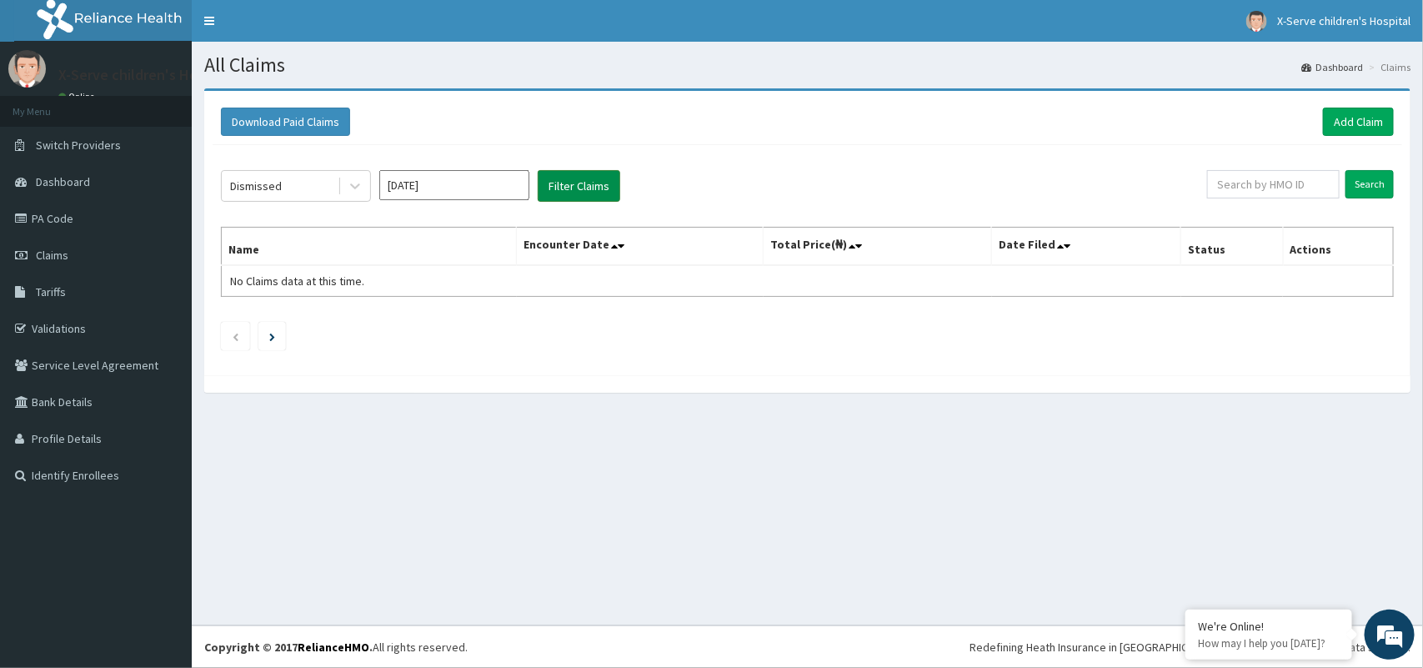
click at [584, 177] on button "Filter Claims" at bounding box center [579, 186] width 83 height 32
click at [1386, 180] on input "Search" at bounding box center [1369, 184] width 48 height 28
click at [356, 182] on icon at bounding box center [355, 186] width 17 height 17
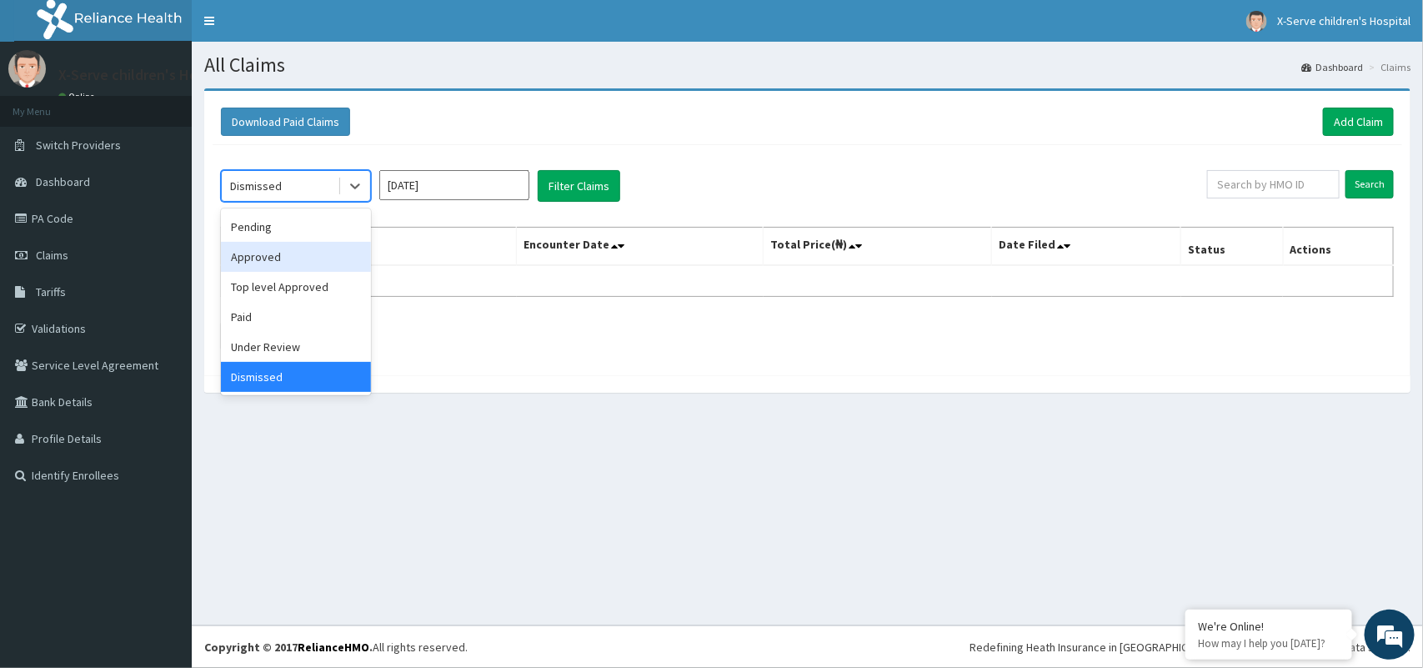
click at [288, 260] on div "Approved" at bounding box center [296, 257] width 150 height 30
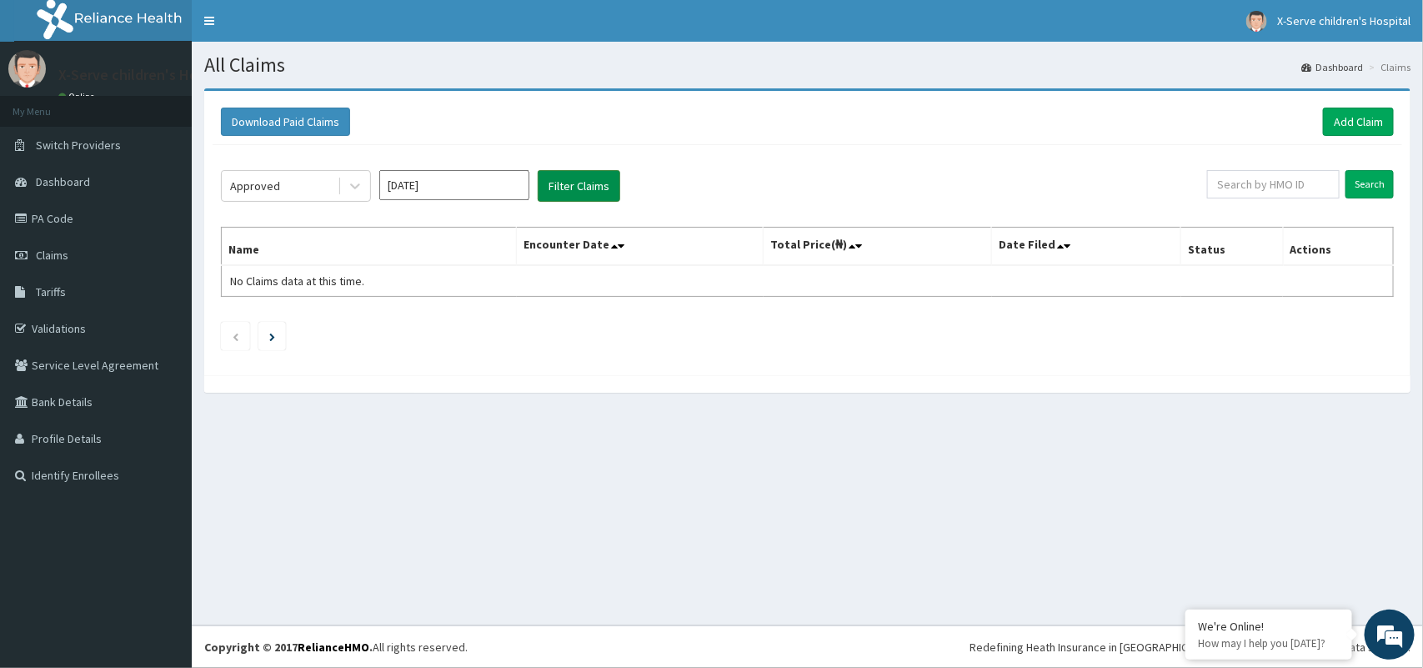
click at [559, 171] on button "Filter Claims" at bounding box center [579, 186] width 83 height 32
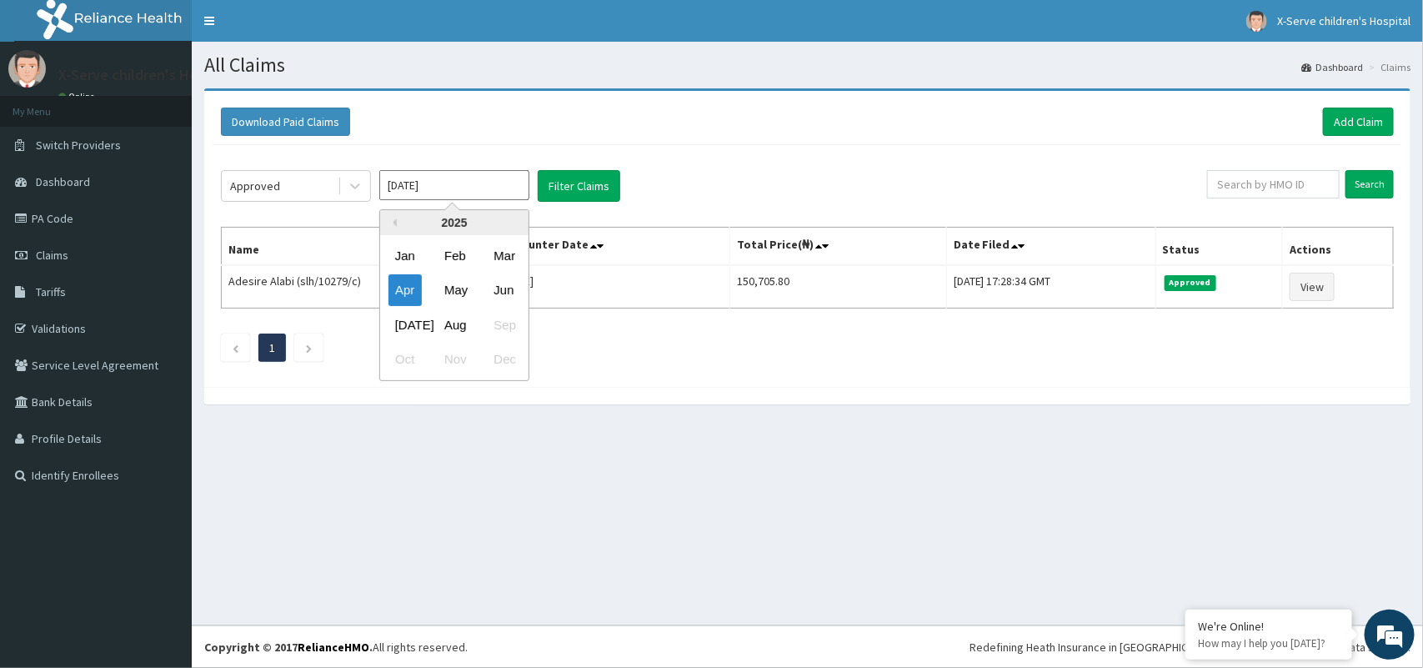
click at [444, 184] on input "[DATE]" at bounding box center [454, 185] width 150 height 30
click at [443, 293] on div "May" at bounding box center [454, 290] width 33 height 31
type input "[DATE]"
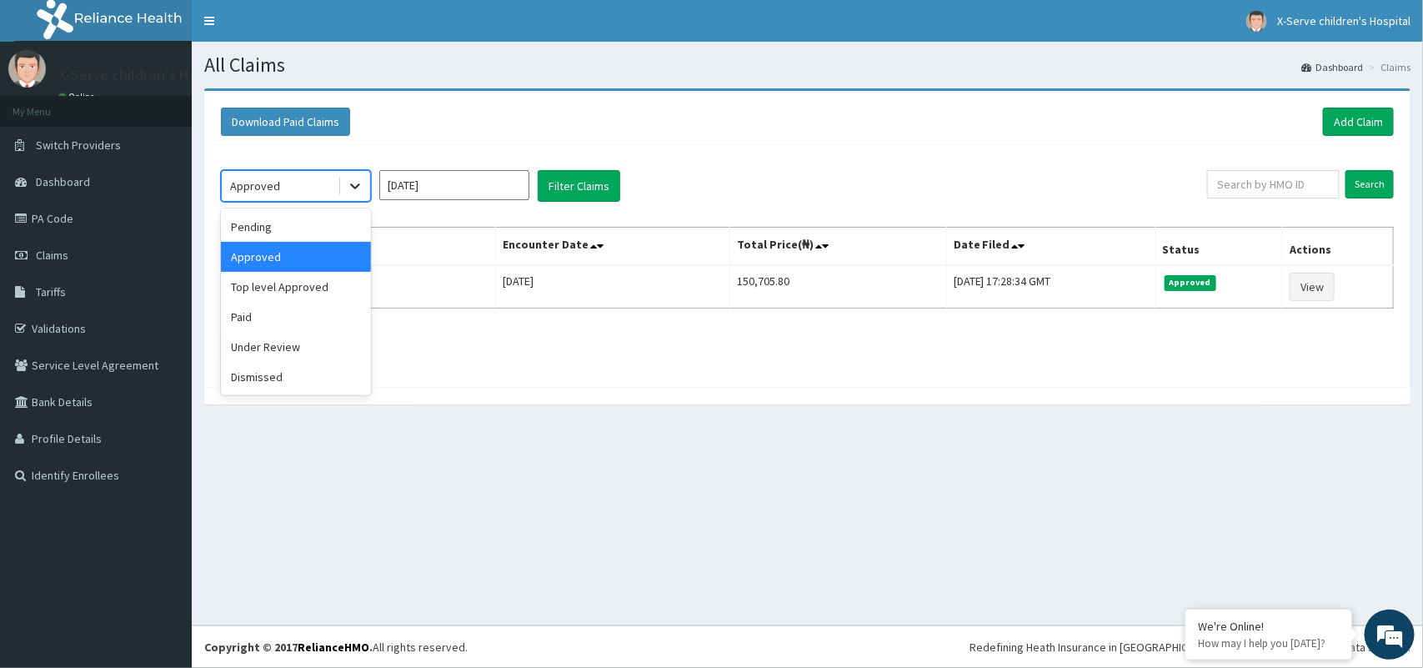
click at [358, 190] on icon at bounding box center [355, 186] width 17 height 17
click at [305, 343] on div "Under Review" at bounding box center [296, 347] width 150 height 30
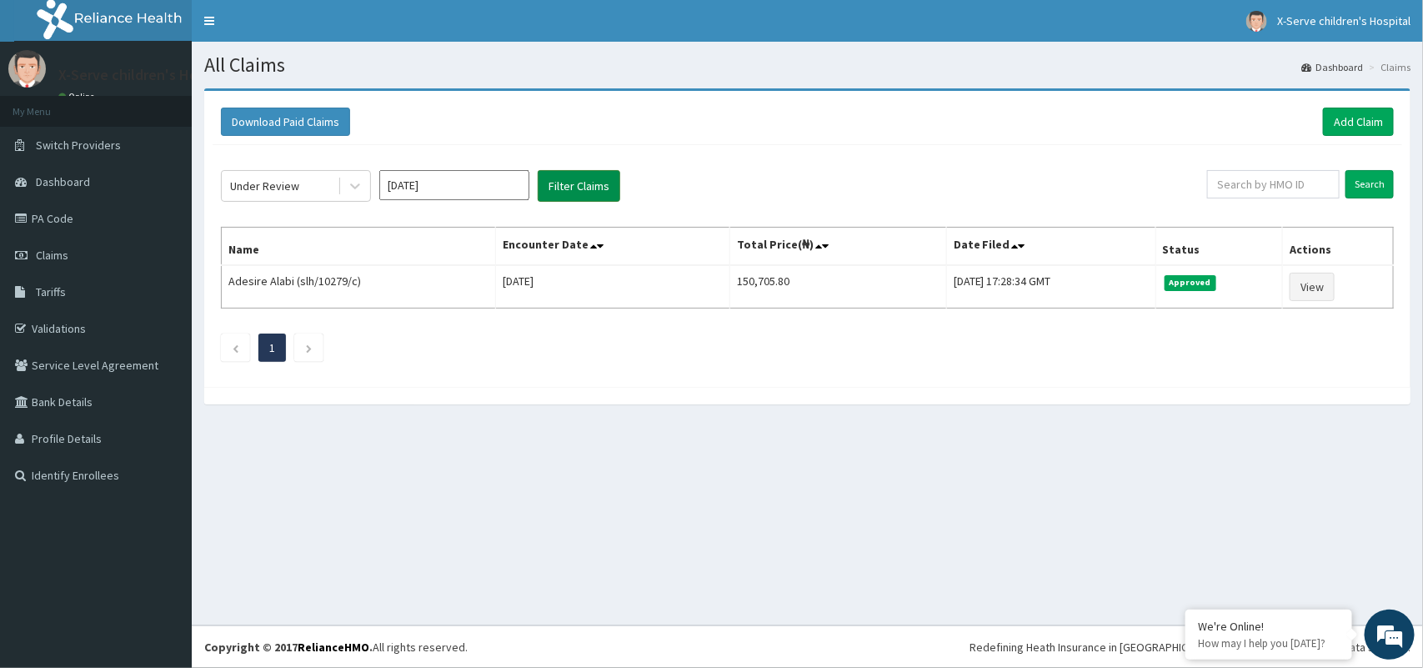
click at [560, 183] on button "Filter Claims" at bounding box center [579, 186] width 83 height 32
